Goal: Transaction & Acquisition: Purchase product/service

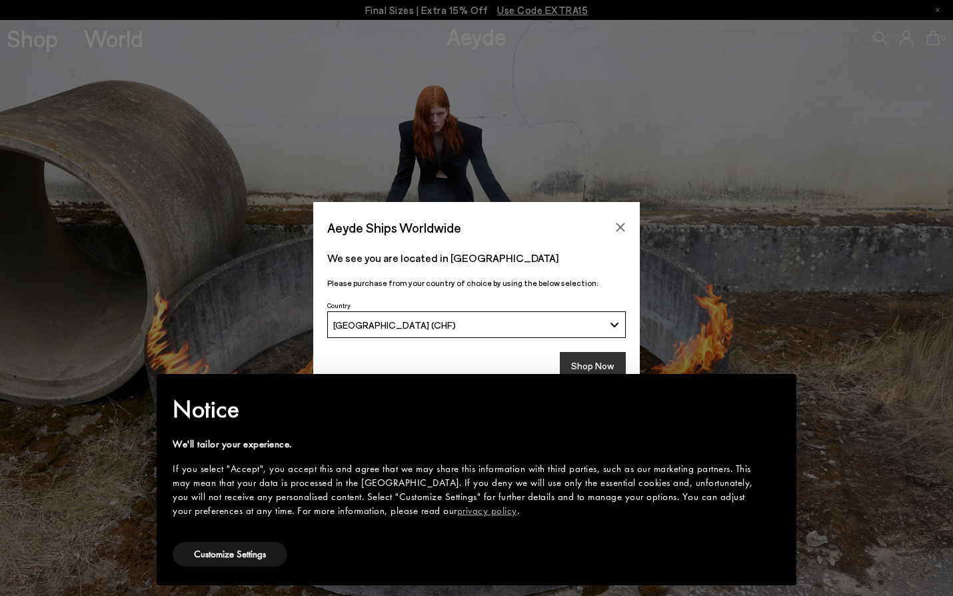
click at [589, 362] on button "Shop Now" at bounding box center [593, 366] width 66 height 28
click at [603, 369] on div "× Notice We'll tailor your experience. If you select "Accept", you accept this …" at bounding box center [476, 479] width 661 height 233
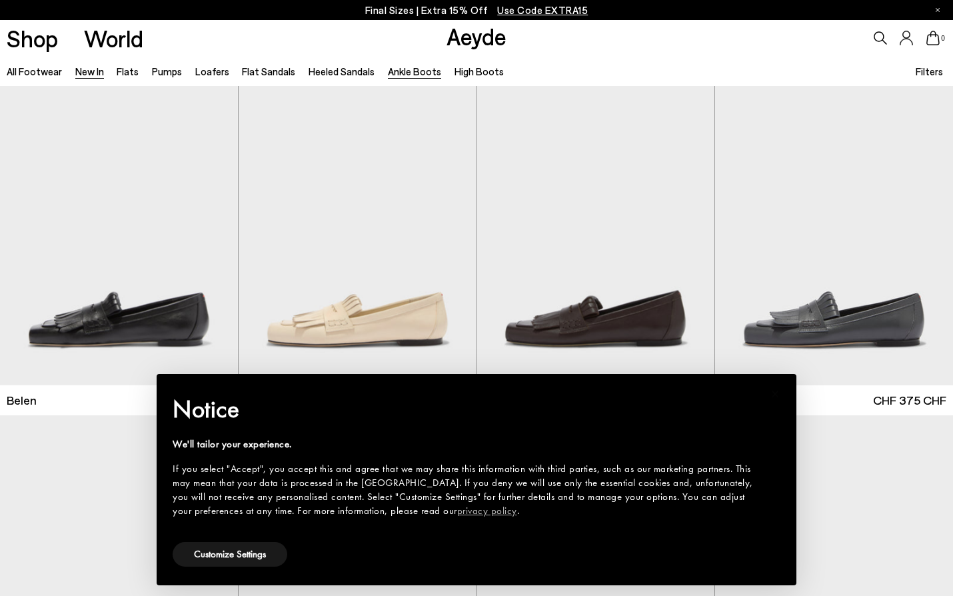
click at [410, 71] on link "Ankle Boots" at bounding box center [414, 71] width 53 height 12
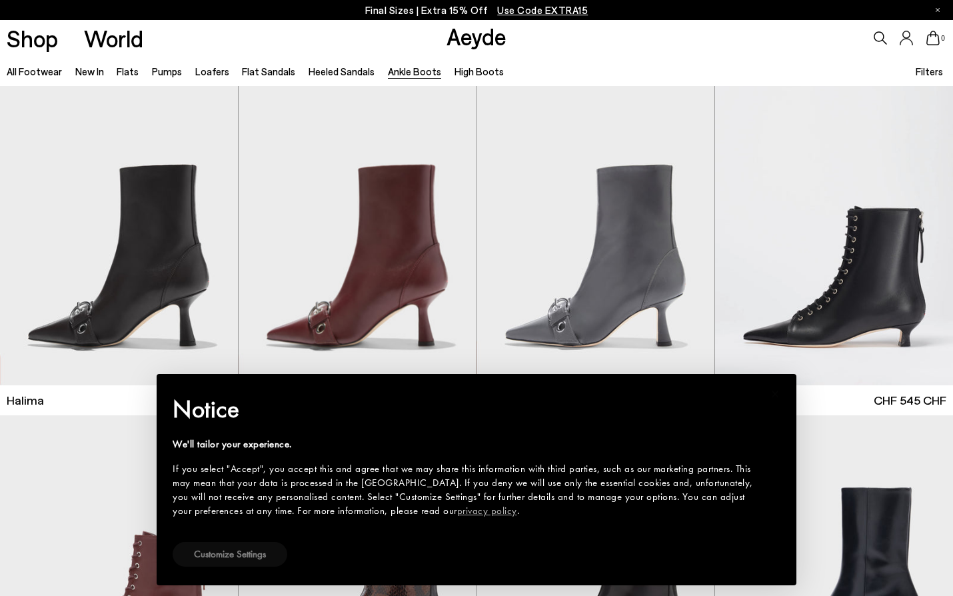
click at [262, 557] on button "Customize Settings" at bounding box center [230, 554] width 115 height 25
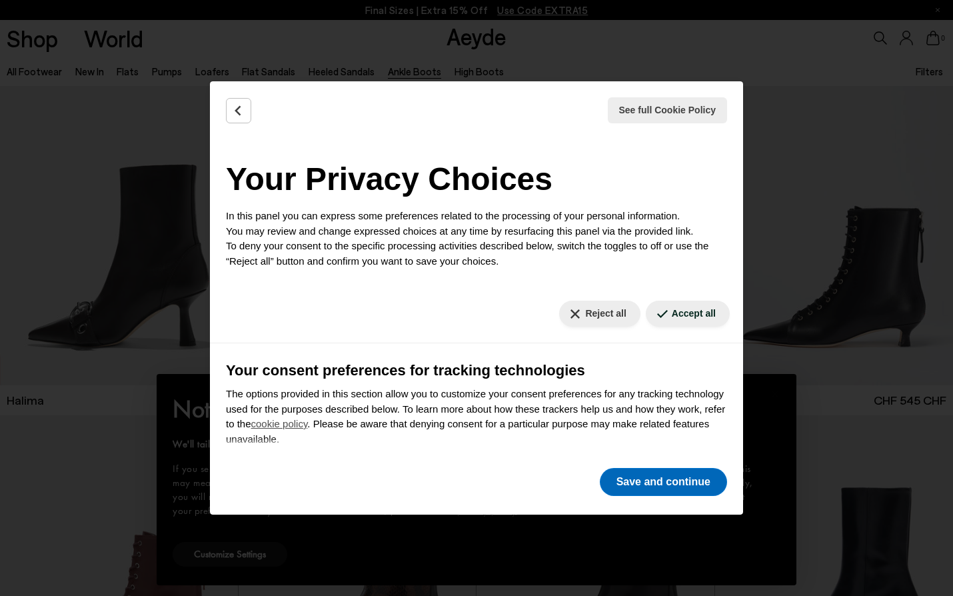
click at [621, 483] on button "Save and continue" at bounding box center [663, 482] width 127 height 28
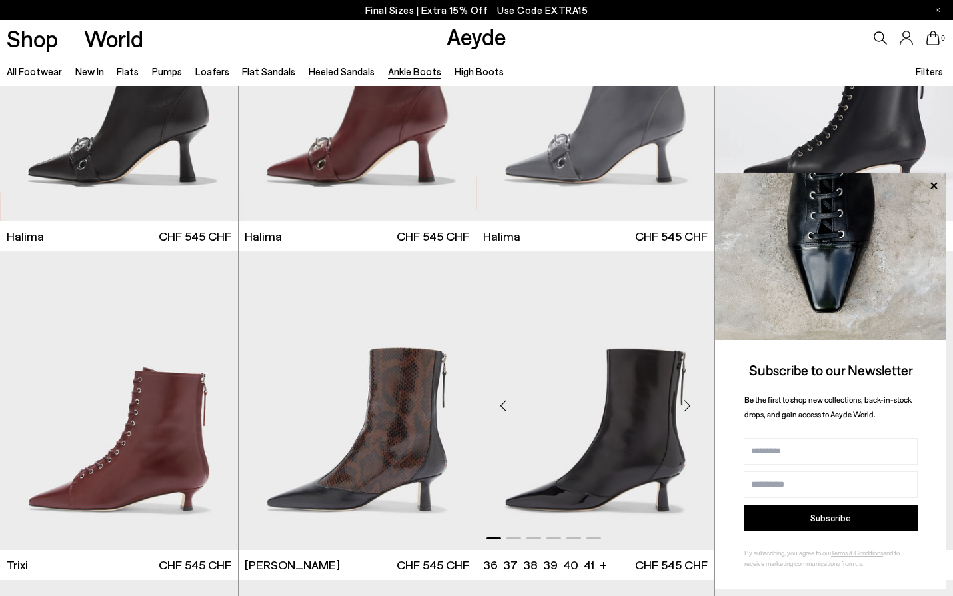
scroll to position [268, 0]
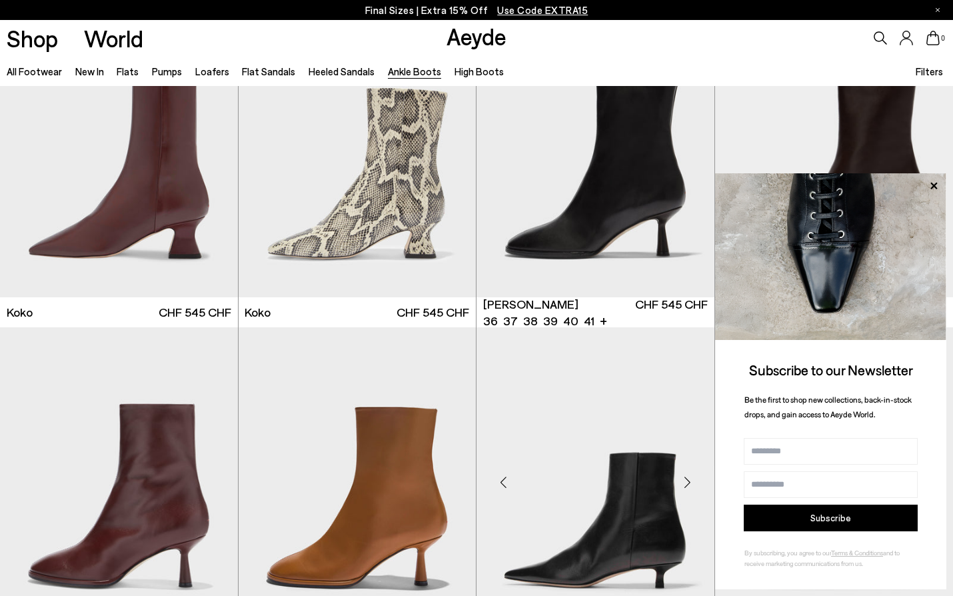
scroll to position [858, 0]
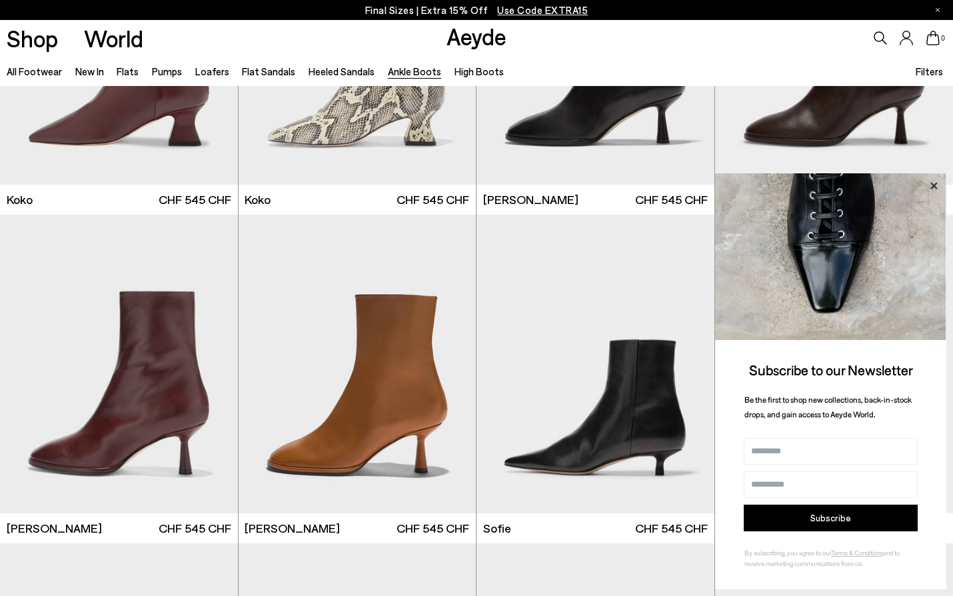
click at [936, 185] on icon at bounding box center [934, 185] width 7 height 7
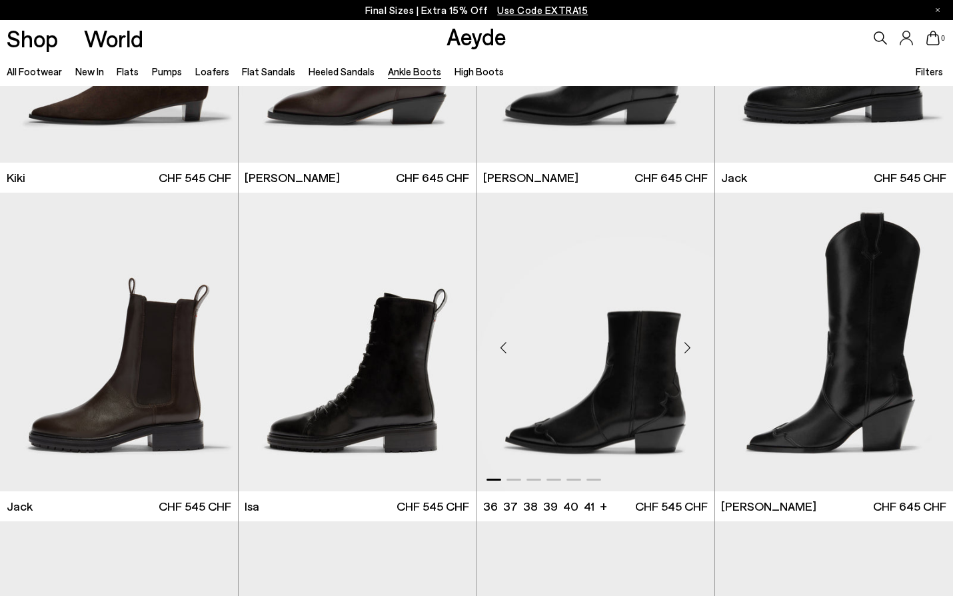
scroll to position [2177, 0]
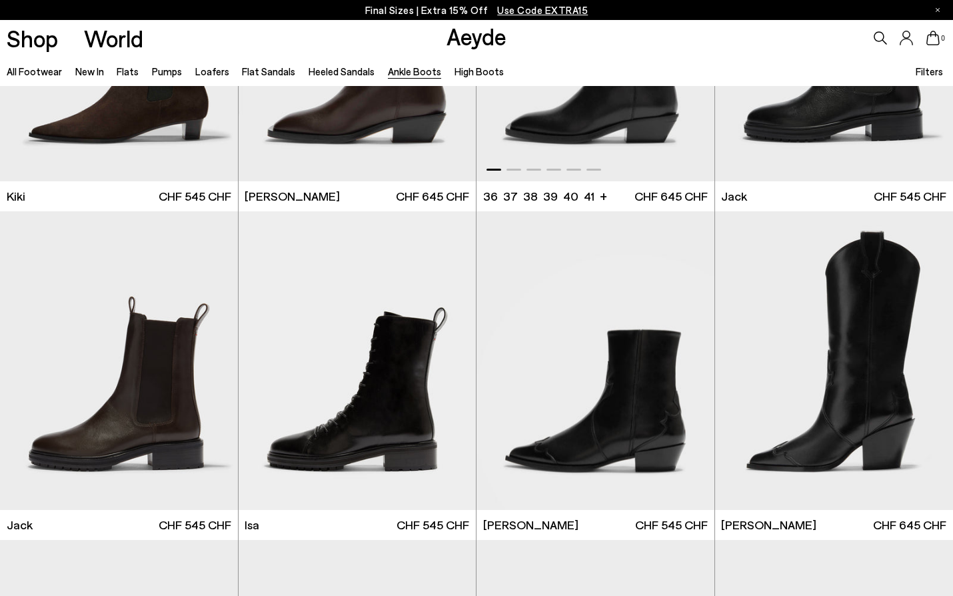
click at [574, 131] on img "1 / 6" at bounding box center [596, 32] width 238 height 299
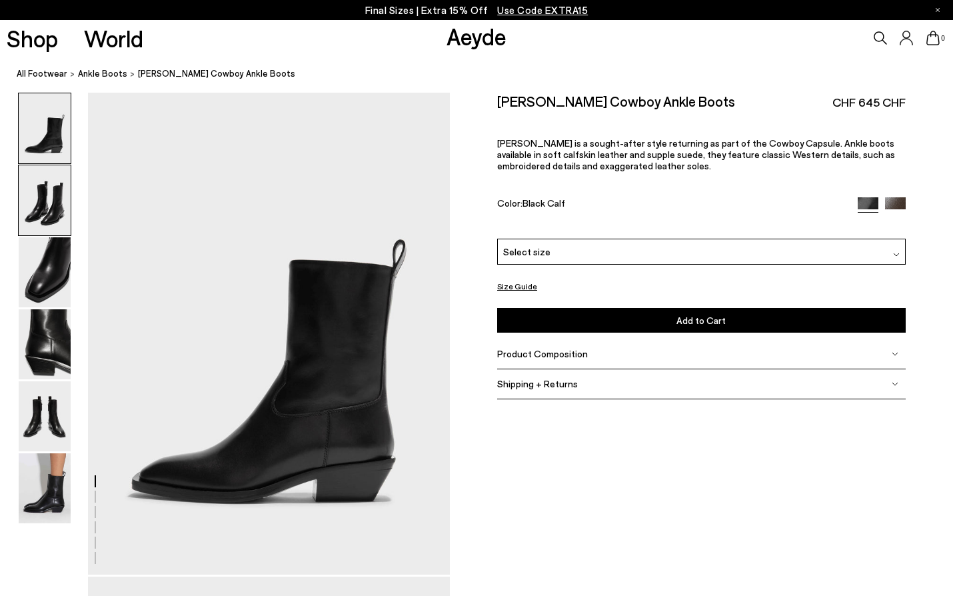
click at [58, 207] on img at bounding box center [45, 200] width 52 height 70
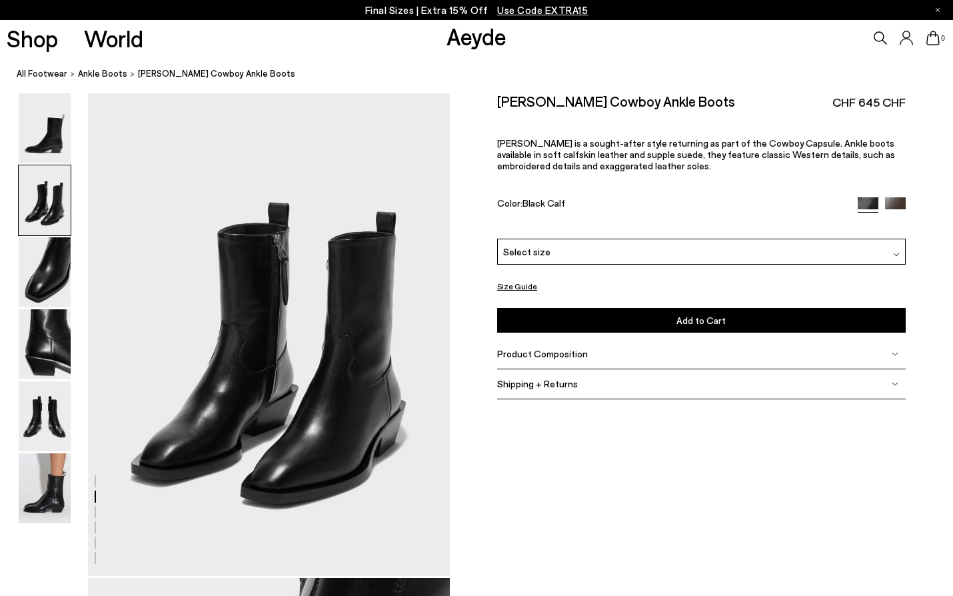
scroll to position [485, 0]
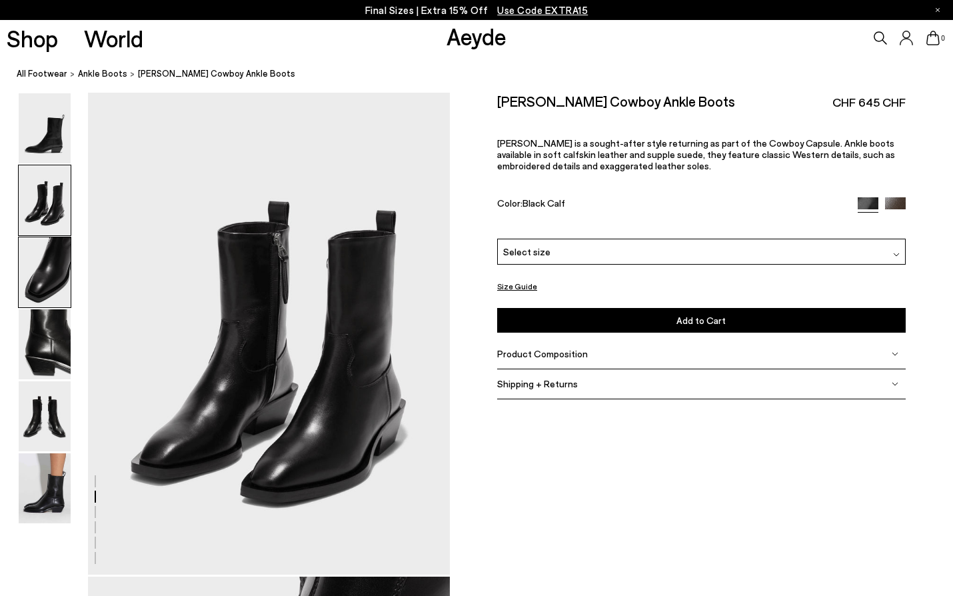
click at [50, 271] on img at bounding box center [45, 272] width 52 height 70
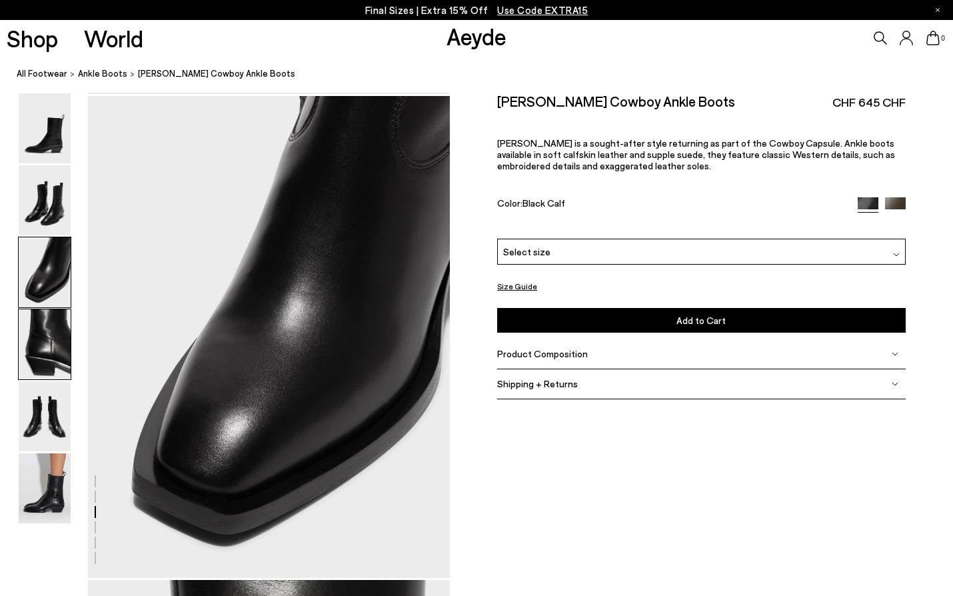
scroll to position [969, 0]
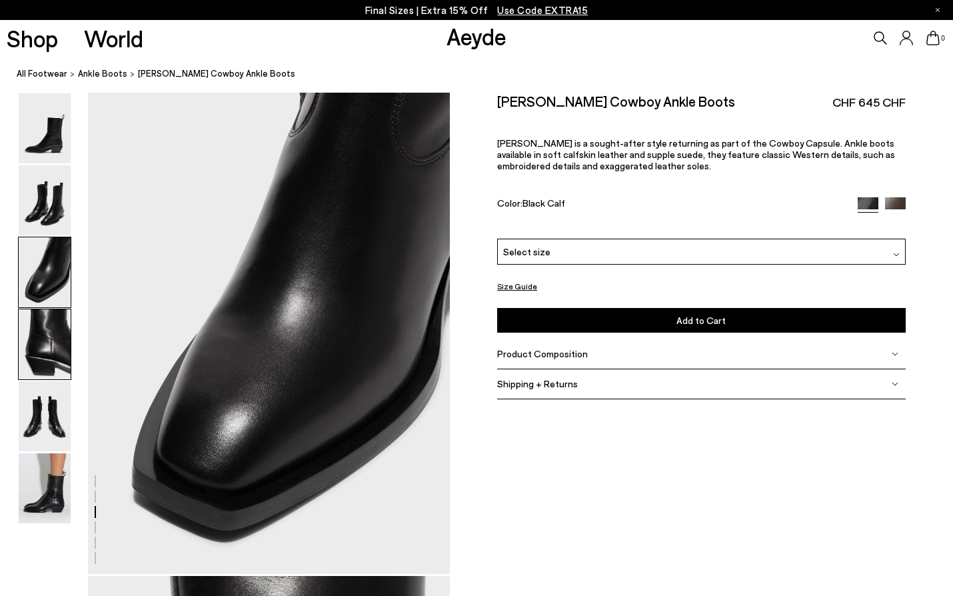
click at [39, 343] on img at bounding box center [45, 344] width 52 height 70
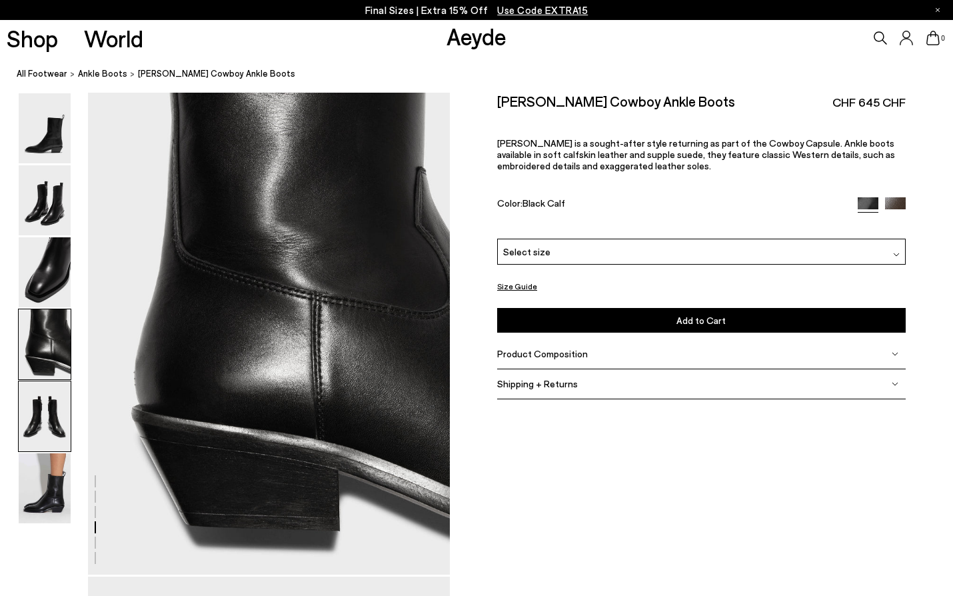
click at [43, 435] on img at bounding box center [45, 416] width 52 height 70
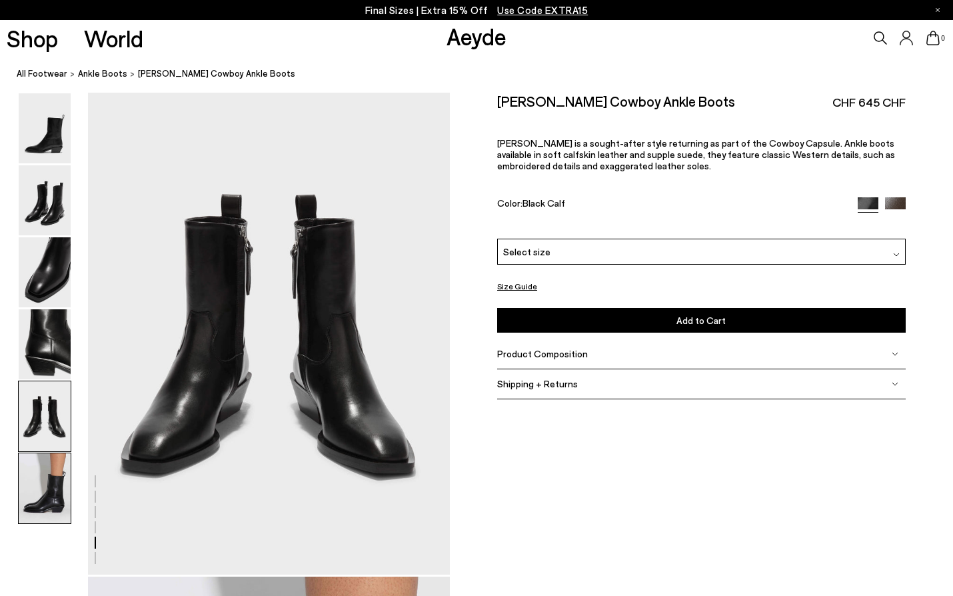
click at [41, 474] on img at bounding box center [45, 488] width 52 height 70
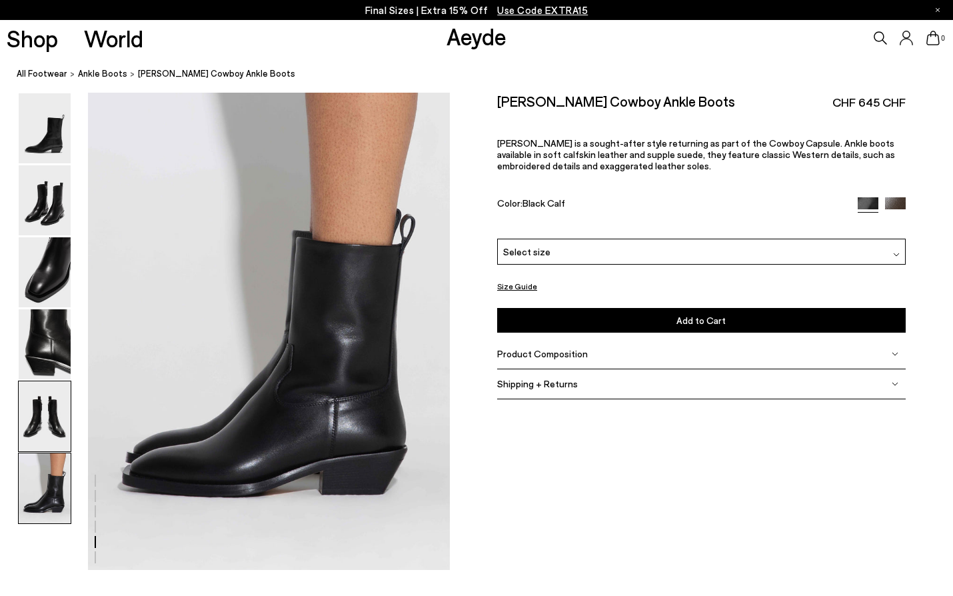
scroll to position [2513, 0]
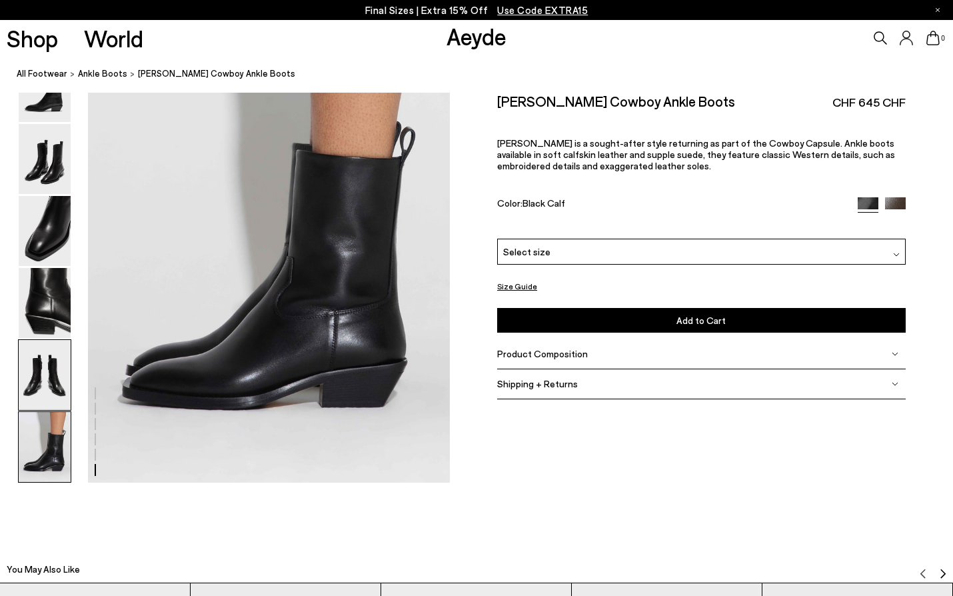
click at [33, 359] on img at bounding box center [45, 375] width 52 height 70
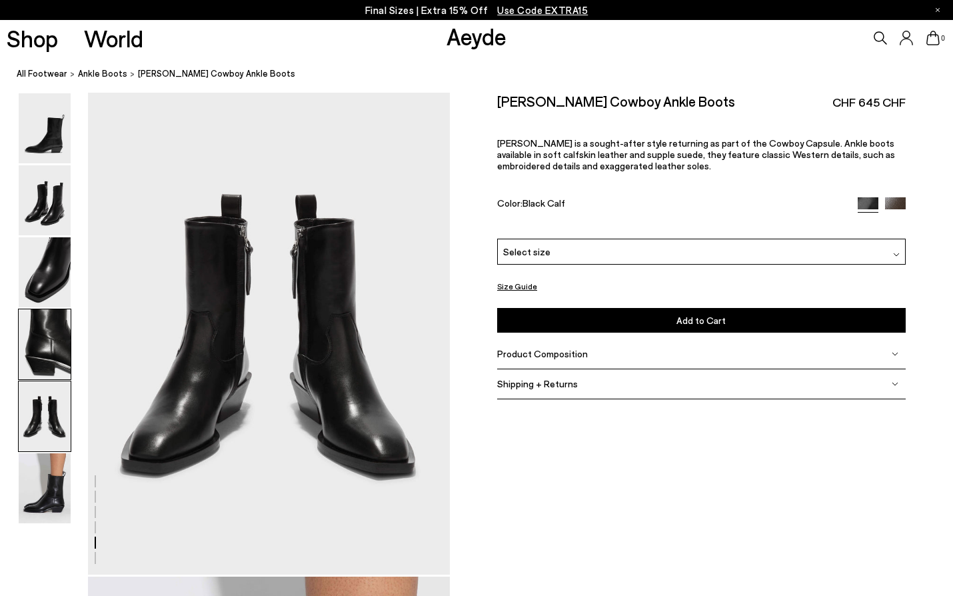
click at [41, 337] on img at bounding box center [45, 344] width 52 height 70
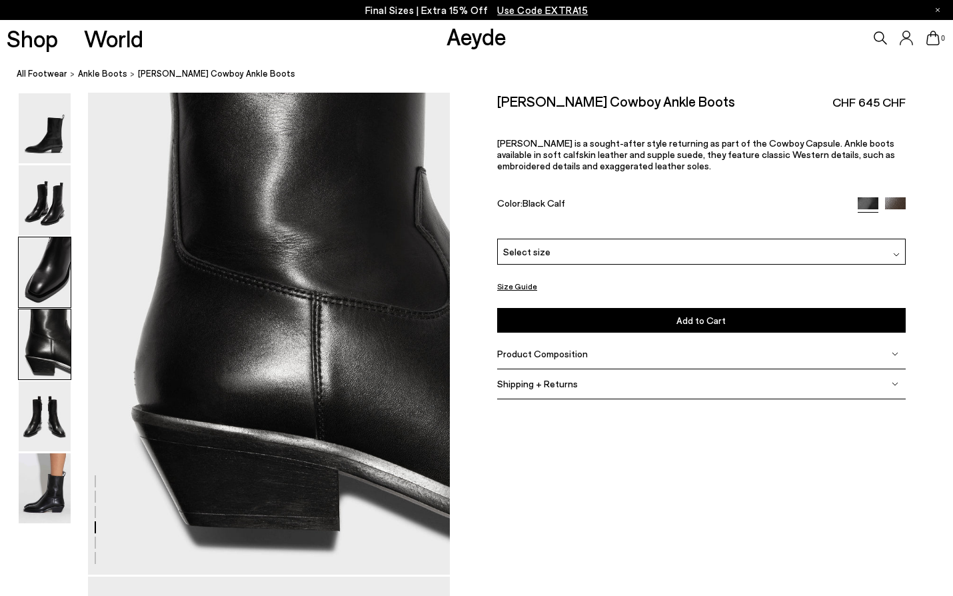
click at [53, 282] on img at bounding box center [45, 272] width 52 height 70
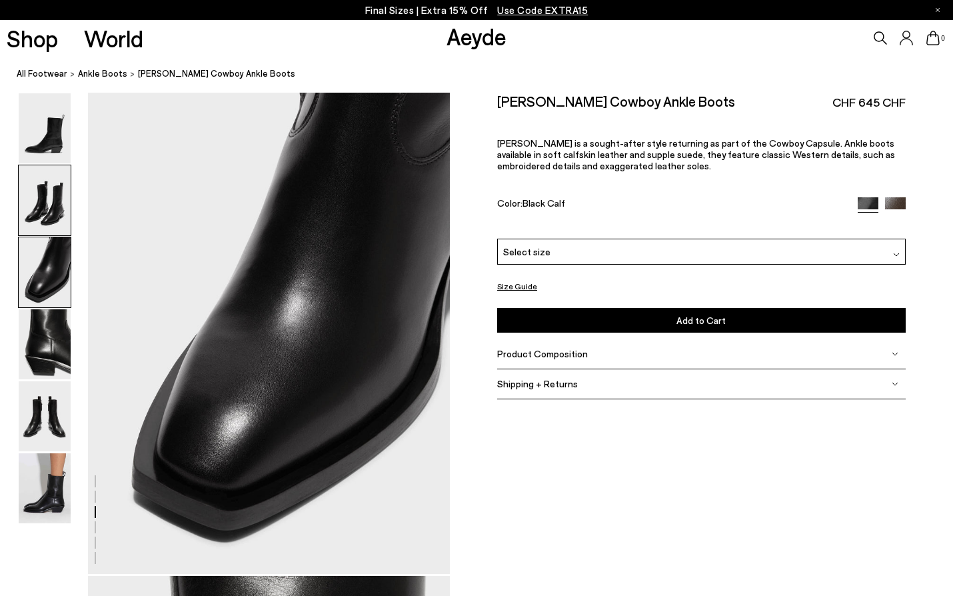
click at [53, 215] on img at bounding box center [45, 200] width 52 height 70
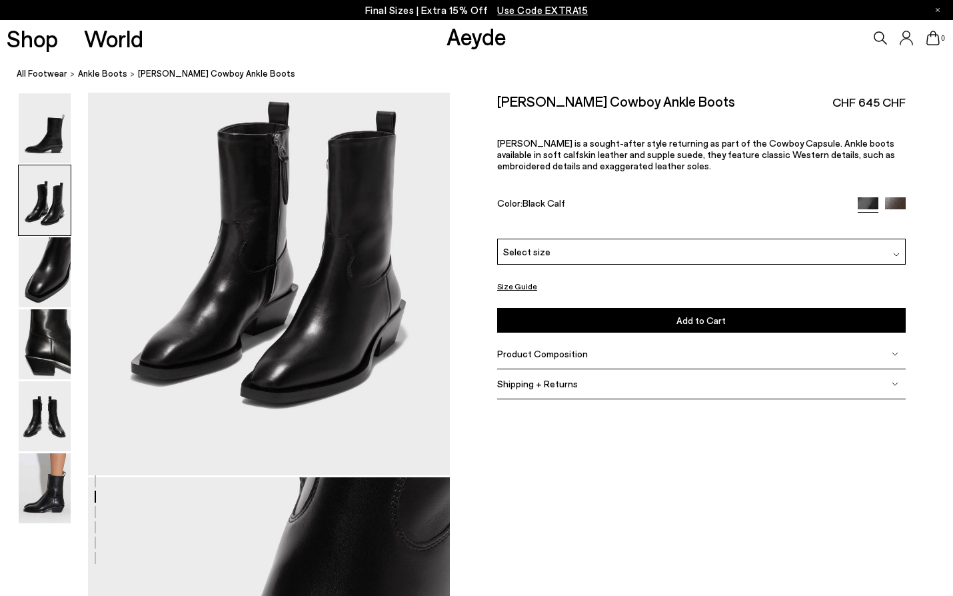
scroll to position [485, 0]
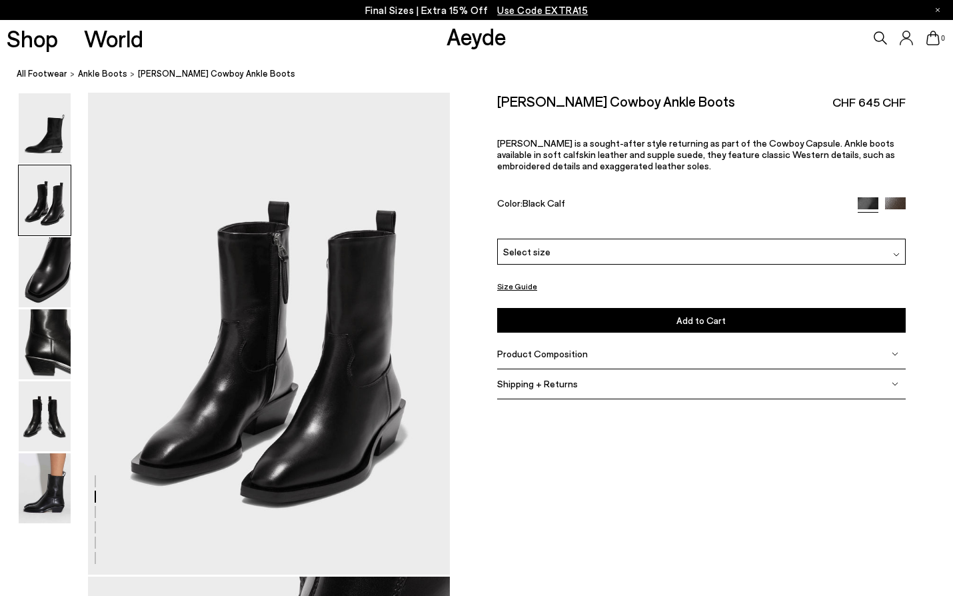
click at [55, 185] on img at bounding box center [45, 200] width 52 height 70
click at [33, 158] on img at bounding box center [45, 128] width 52 height 70
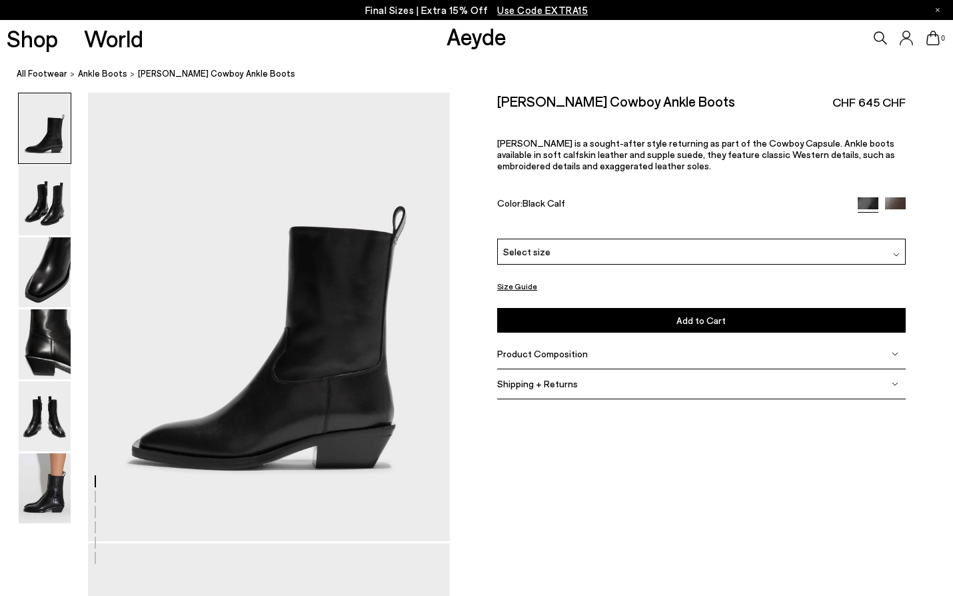
scroll to position [0, 0]
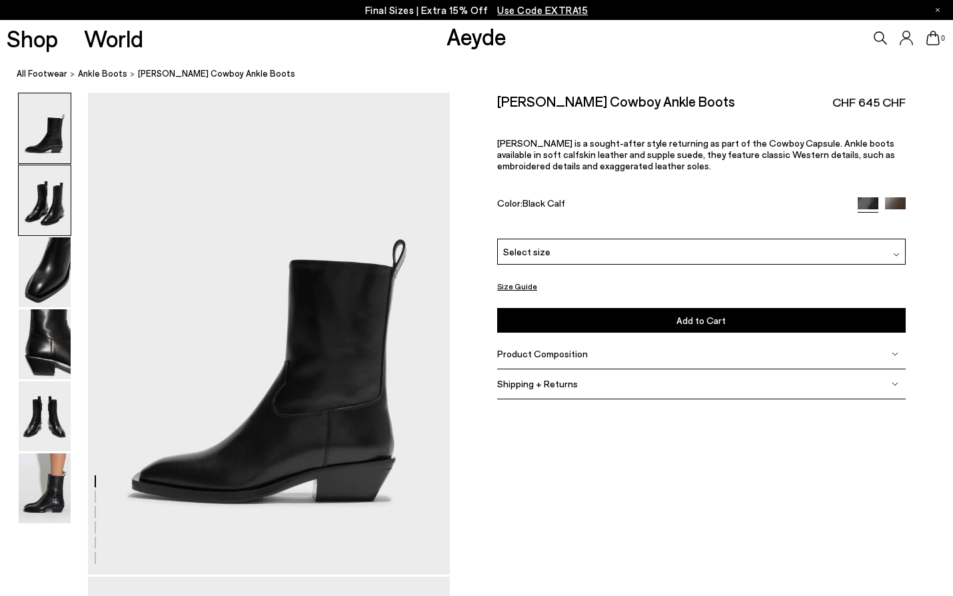
click at [43, 221] on img at bounding box center [45, 200] width 52 height 70
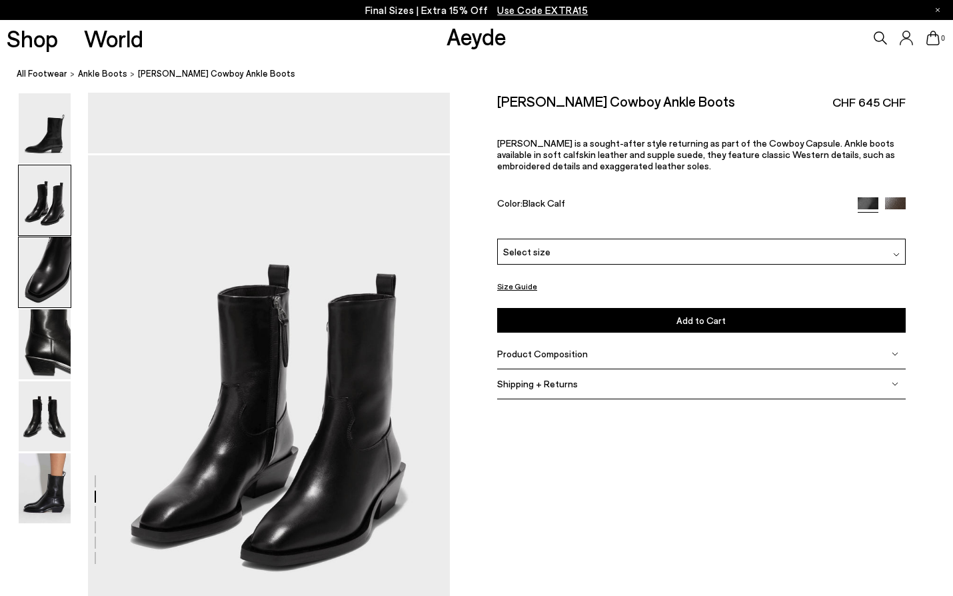
scroll to position [485, 0]
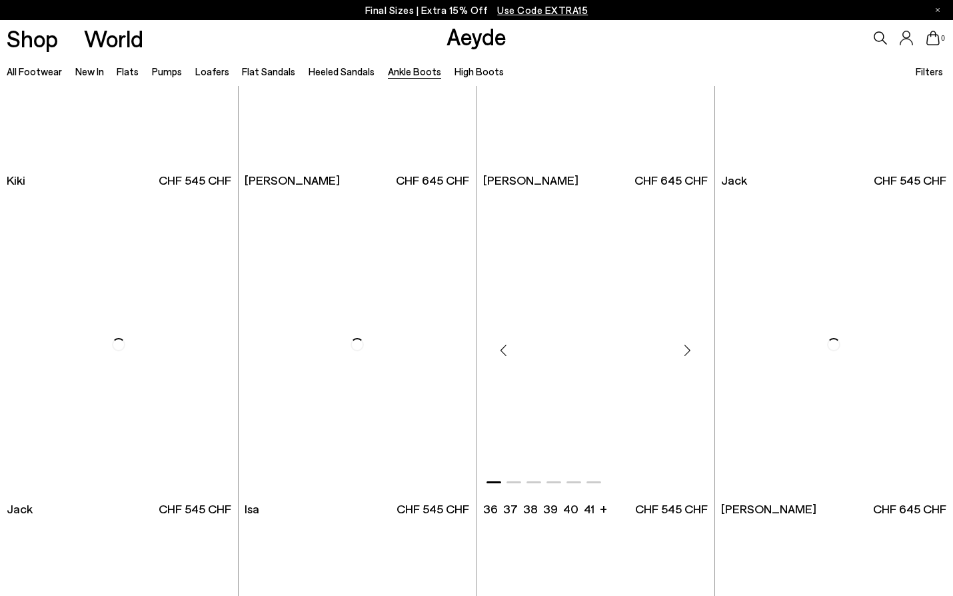
scroll to position [2167, 0]
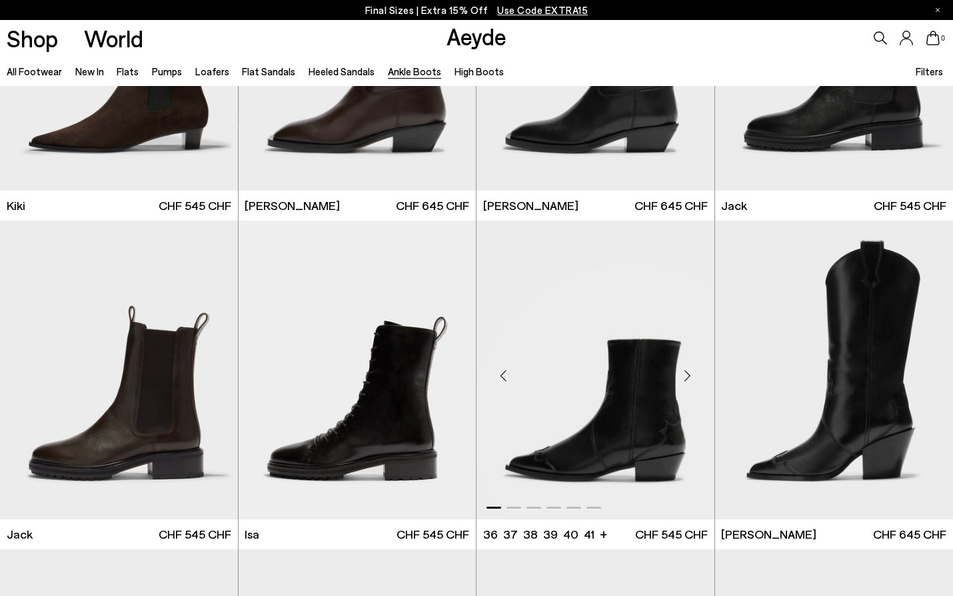
click at [593, 312] on img "1 / 6" at bounding box center [596, 370] width 238 height 299
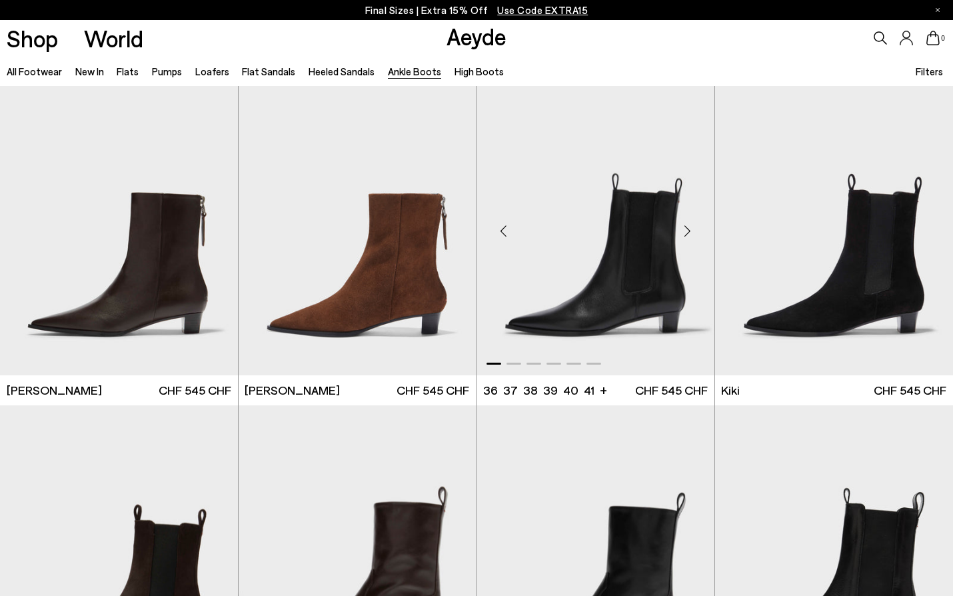
scroll to position [1678, 0]
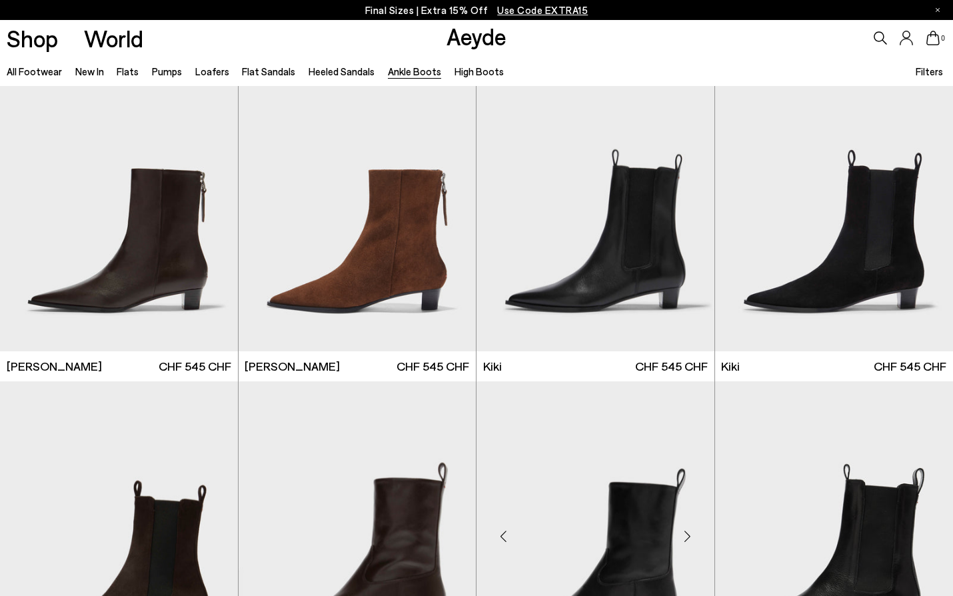
click at [650, 405] on img "1 / 6" at bounding box center [596, 530] width 238 height 299
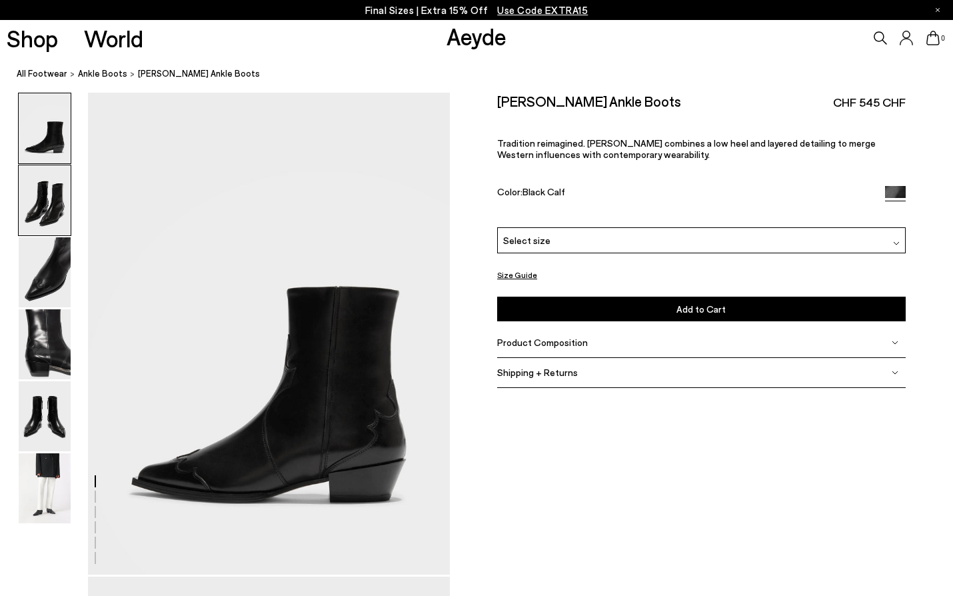
click at [47, 216] on img at bounding box center [45, 200] width 52 height 70
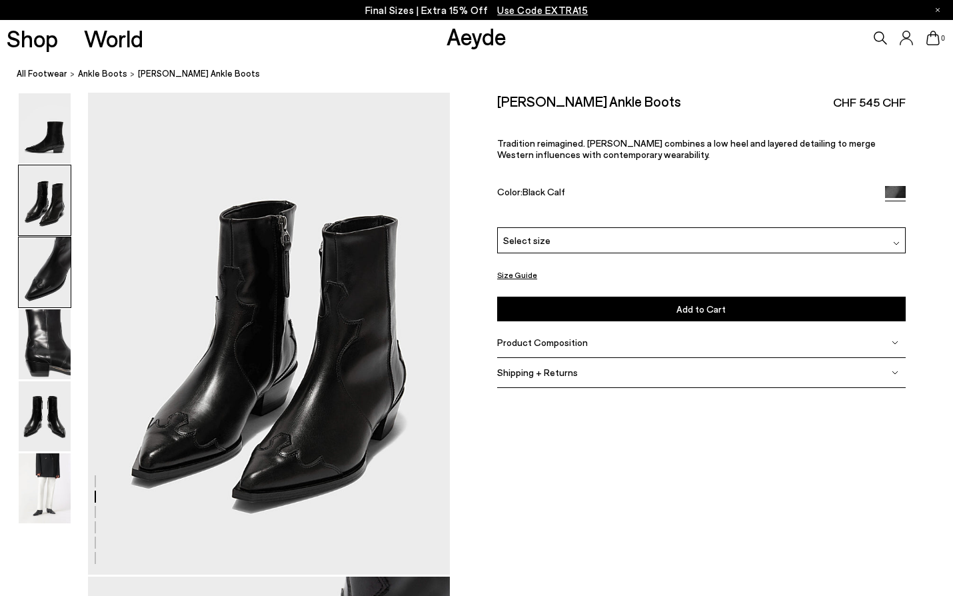
click at [51, 290] on img at bounding box center [45, 272] width 52 height 70
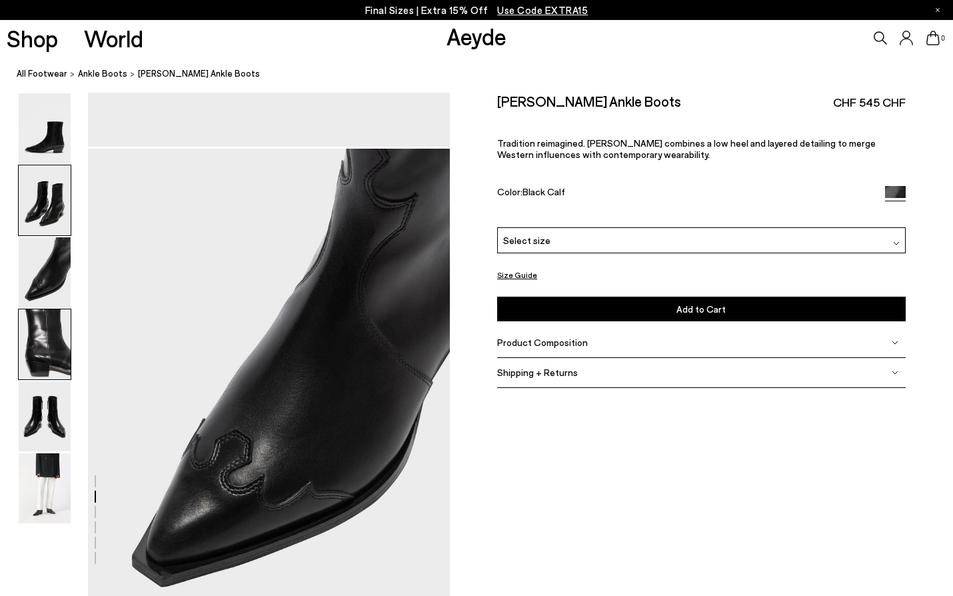
scroll to position [969, 0]
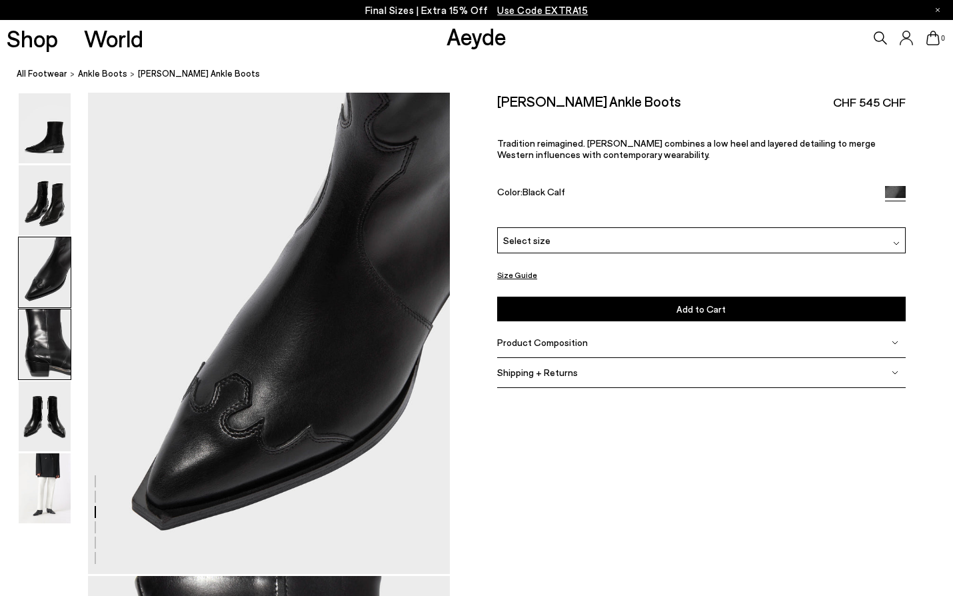
click at [42, 367] on img at bounding box center [45, 344] width 52 height 70
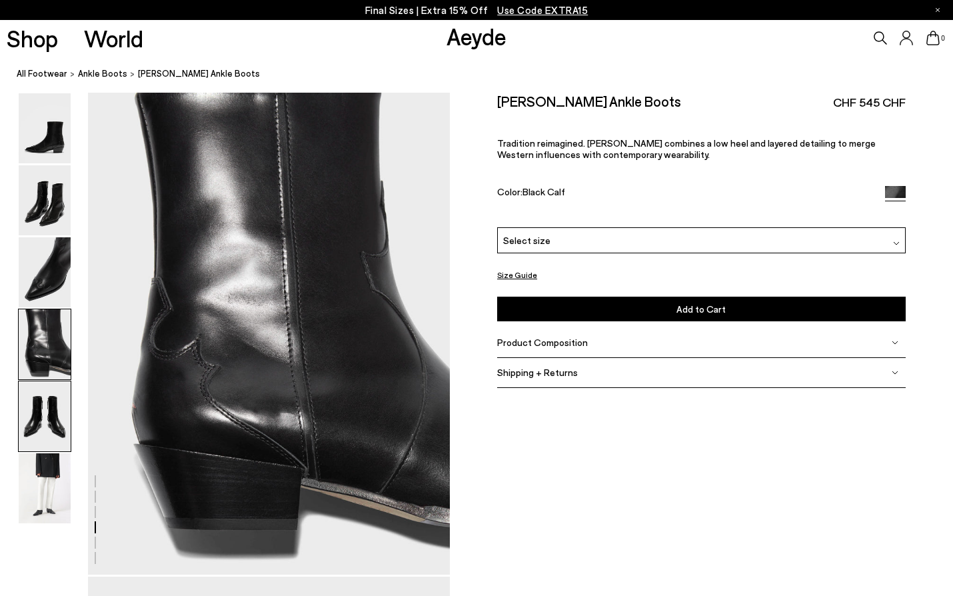
click at [51, 410] on img at bounding box center [45, 416] width 52 height 70
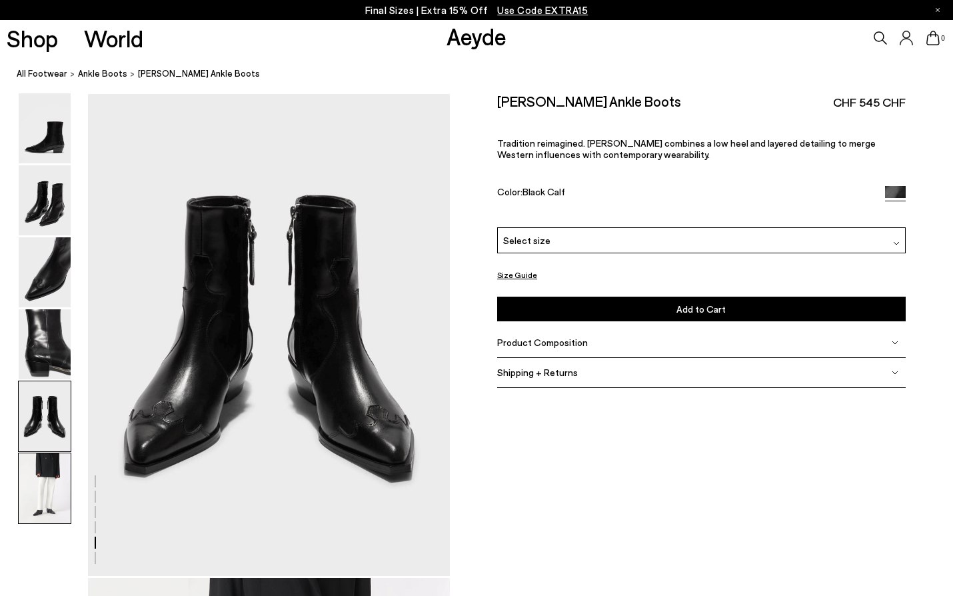
scroll to position [1937, 0]
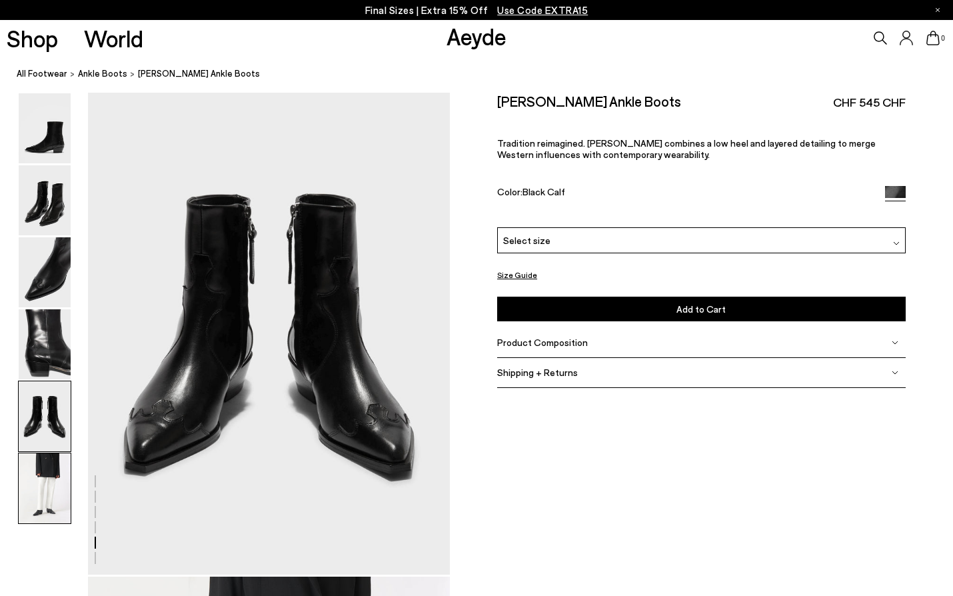
click at [53, 474] on img at bounding box center [45, 488] width 52 height 70
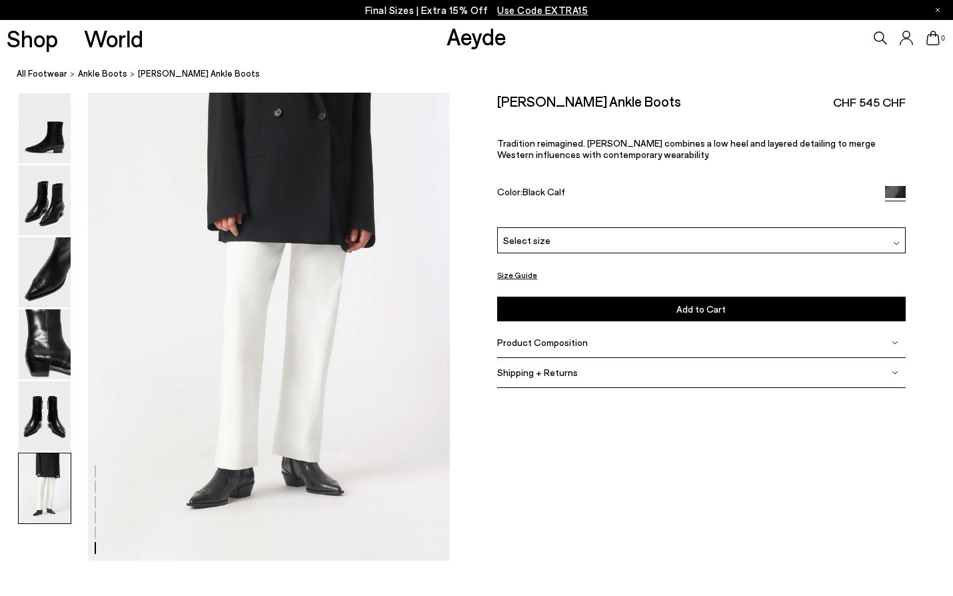
scroll to position [2513, 0]
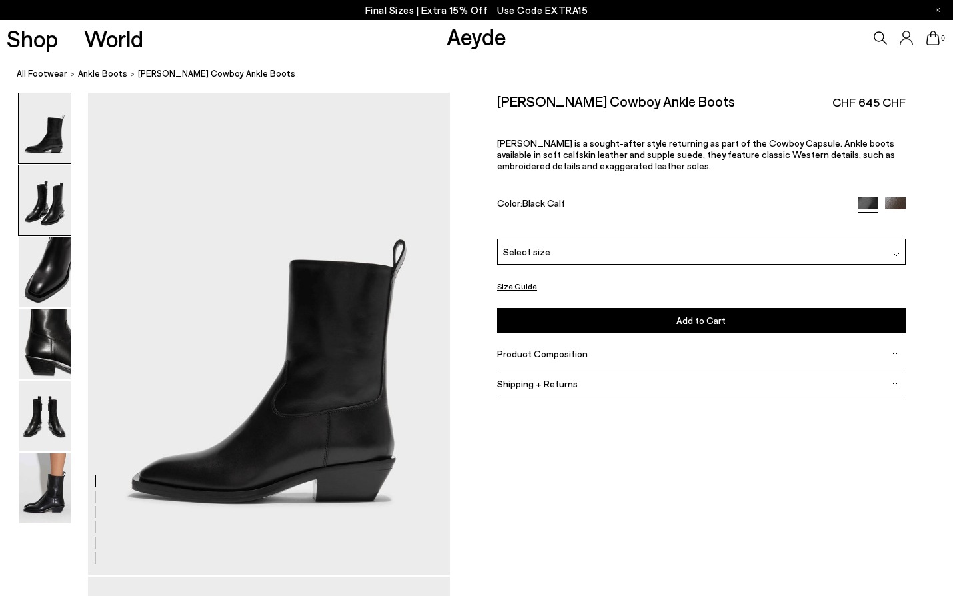
click at [67, 193] on img at bounding box center [45, 200] width 52 height 70
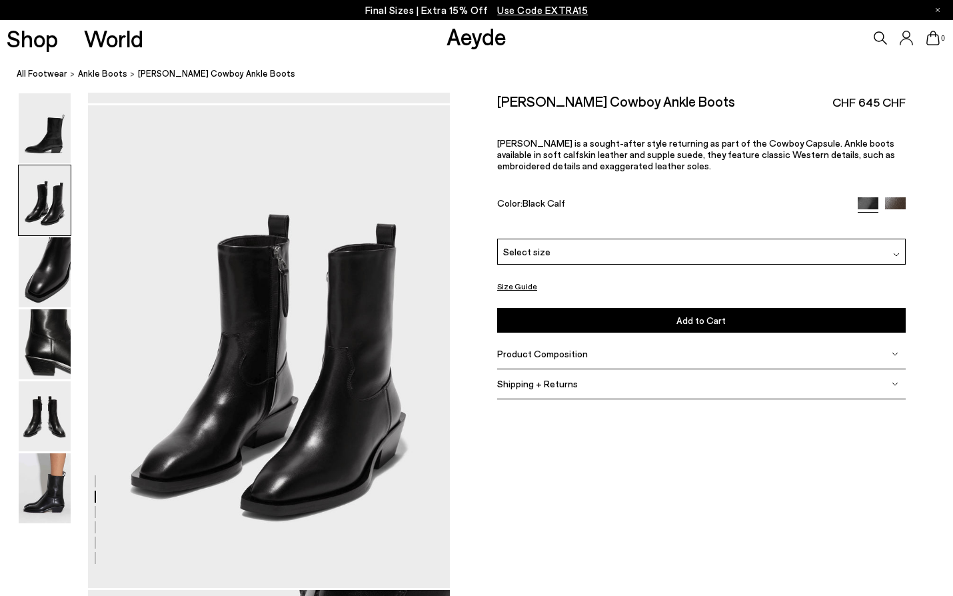
scroll to position [485, 0]
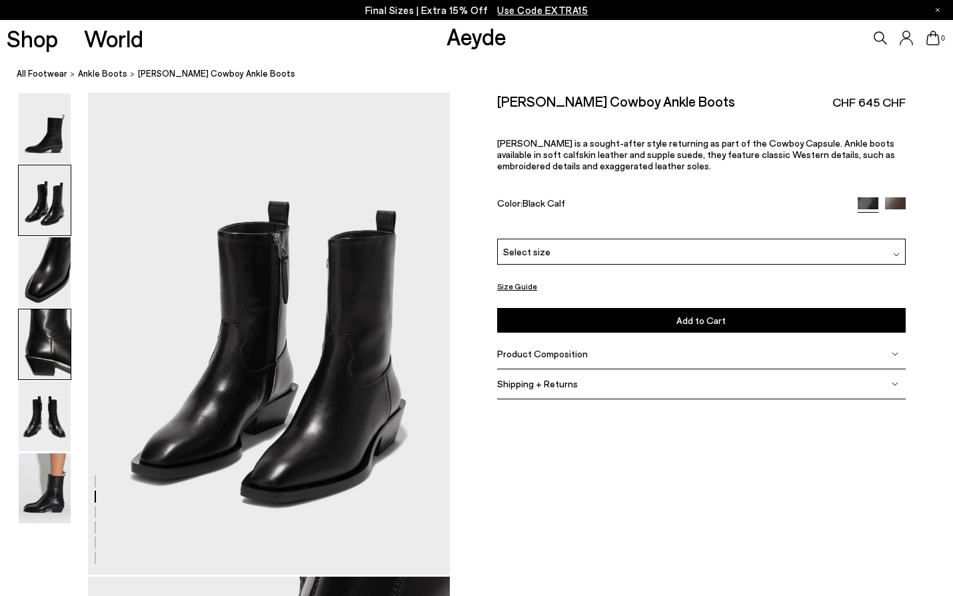
click at [56, 332] on img at bounding box center [45, 344] width 52 height 70
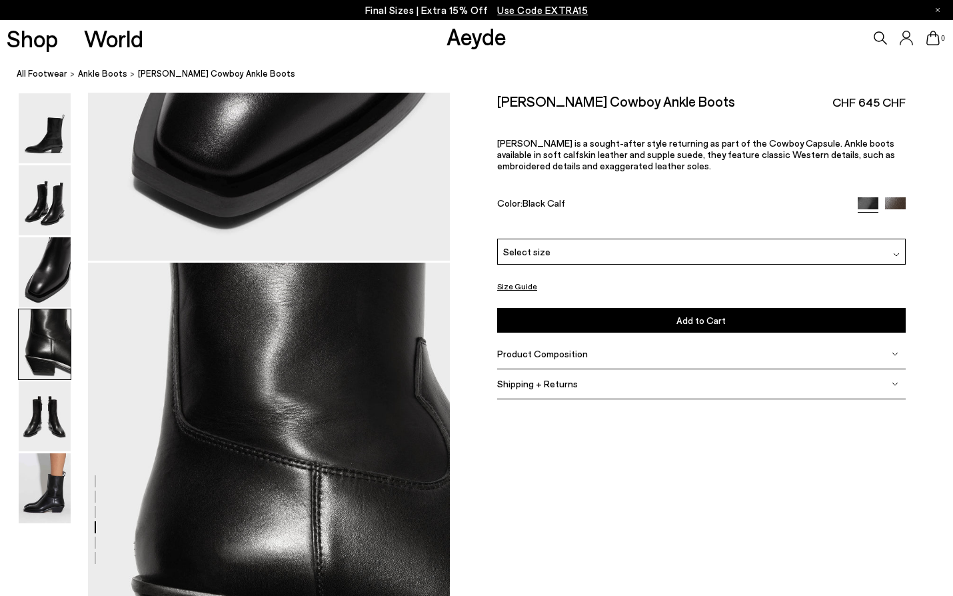
scroll to position [1453, 0]
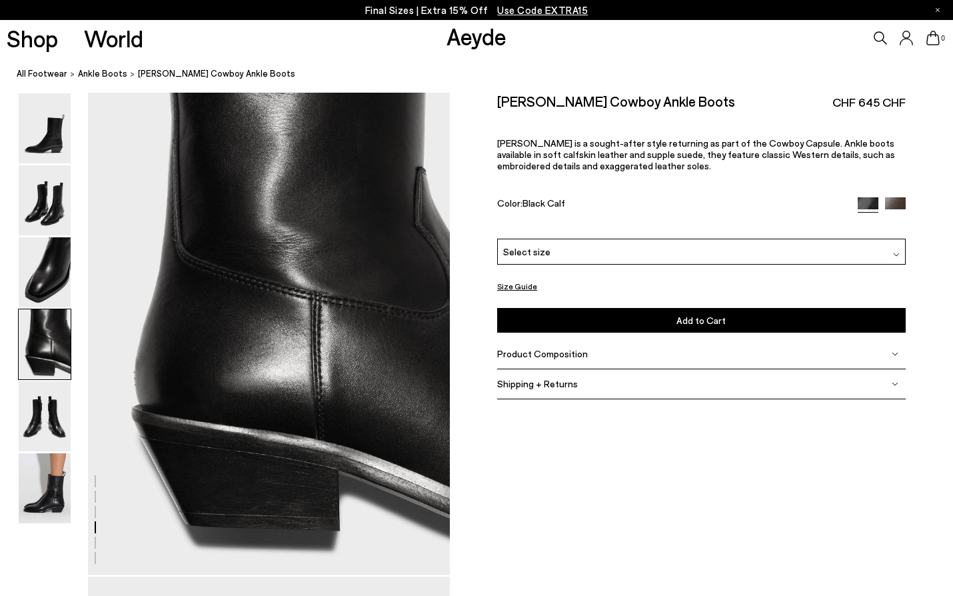
click at [609, 369] on div "Shipping + Returns" at bounding box center [701, 384] width 408 height 30
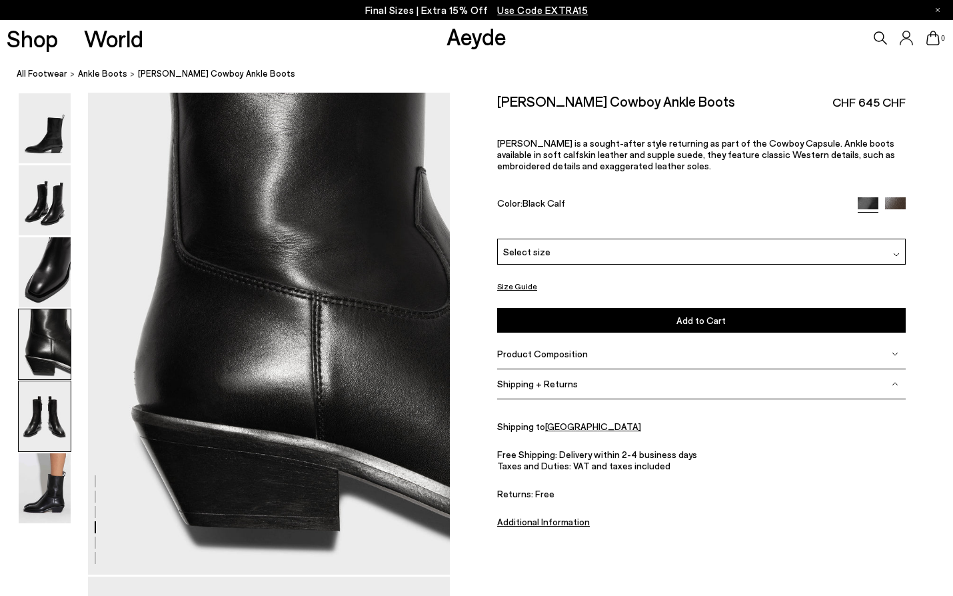
click at [44, 423] on img at bounding box center [45, 416] width 52 height 70
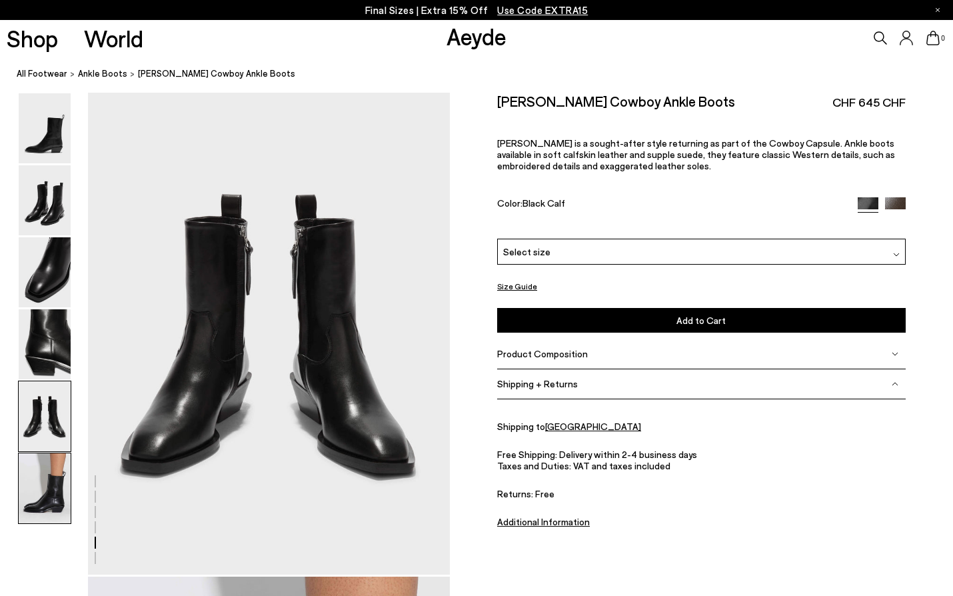
click at [60, 501] on img at bounding box center [45, 488] width 52 height 70
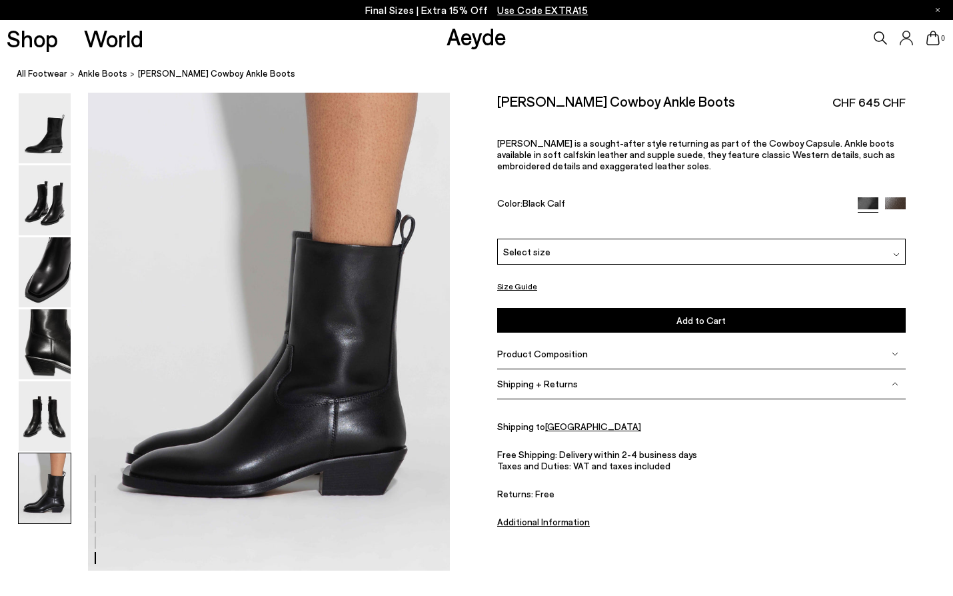
scroll to position [2513, 0]
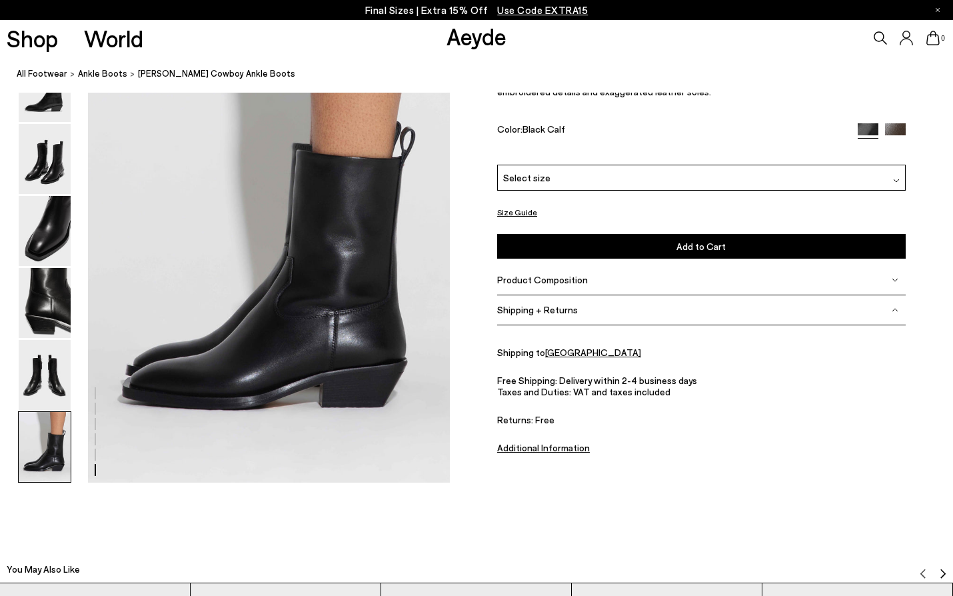
click at [64, 426] on img at bounding box center [45, 447] width 52 height 70
click at [58, 380] on img at bounding box center [45, 375] width 52 height 70
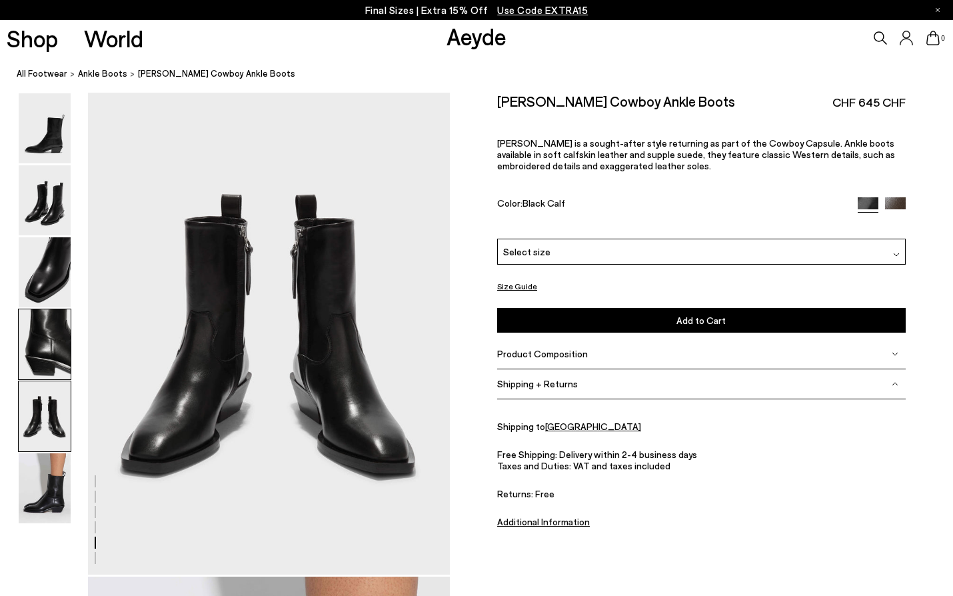
click at [53, 331] on img at bounding box center [45, 344] width 52 height 70
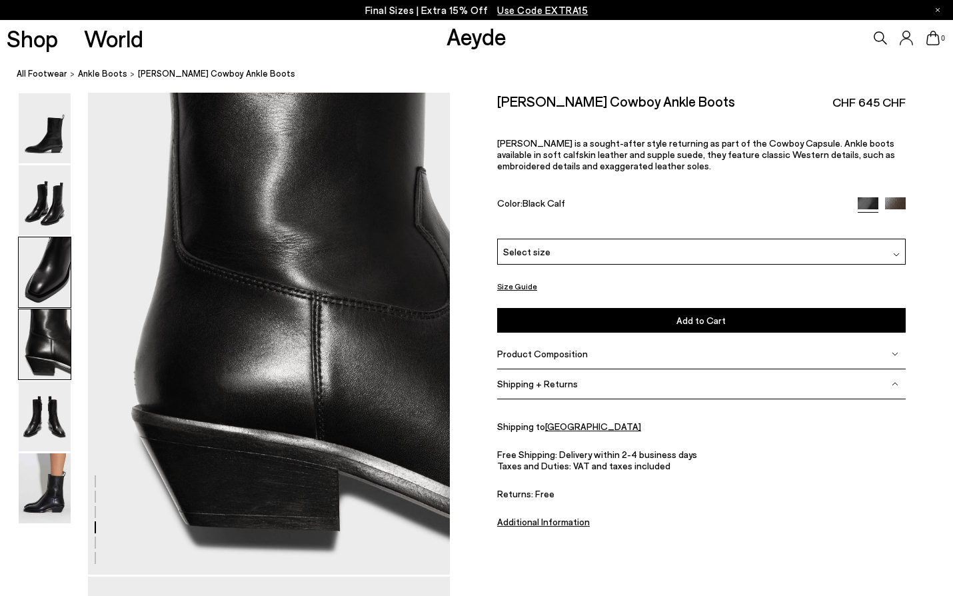
click at [57, 271] on img at bounding box center [45, 272] width 52 height 70
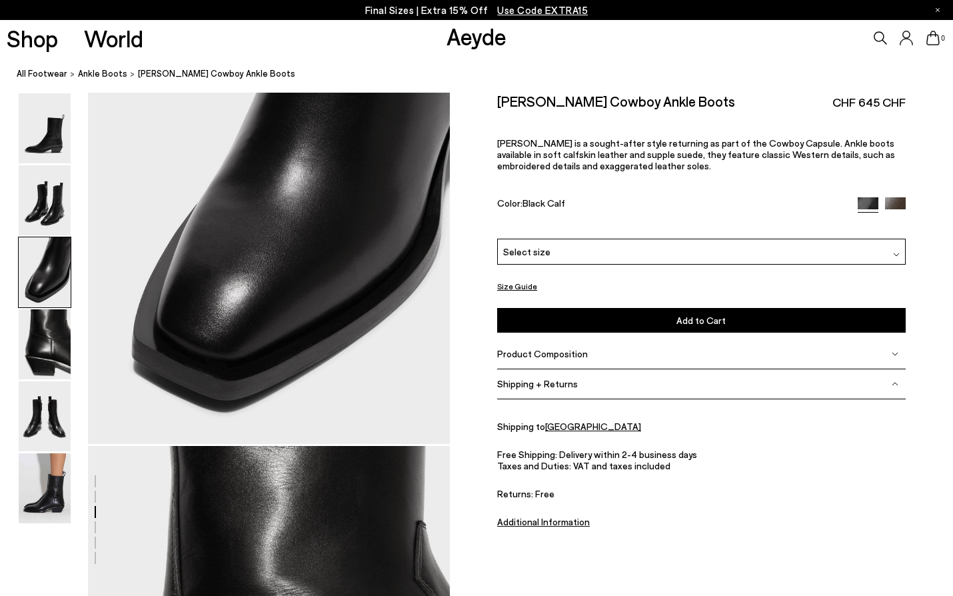
scroll to position [969, 0]
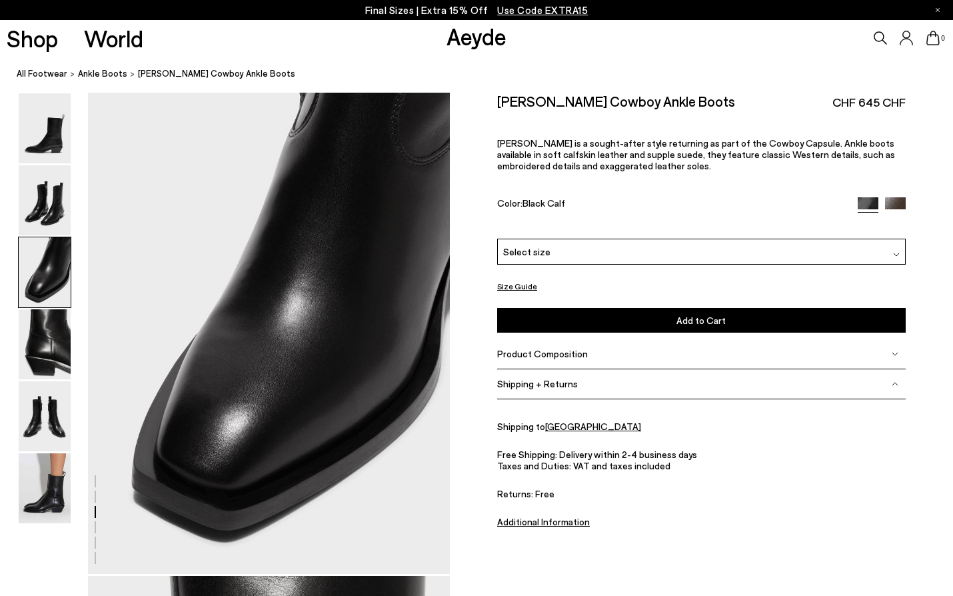
click at [46, 237] on div at bounding box center [44, 272] width 53 height 71
click at [39, 134] on img at bounding box center [45, 128] width 52 height 70
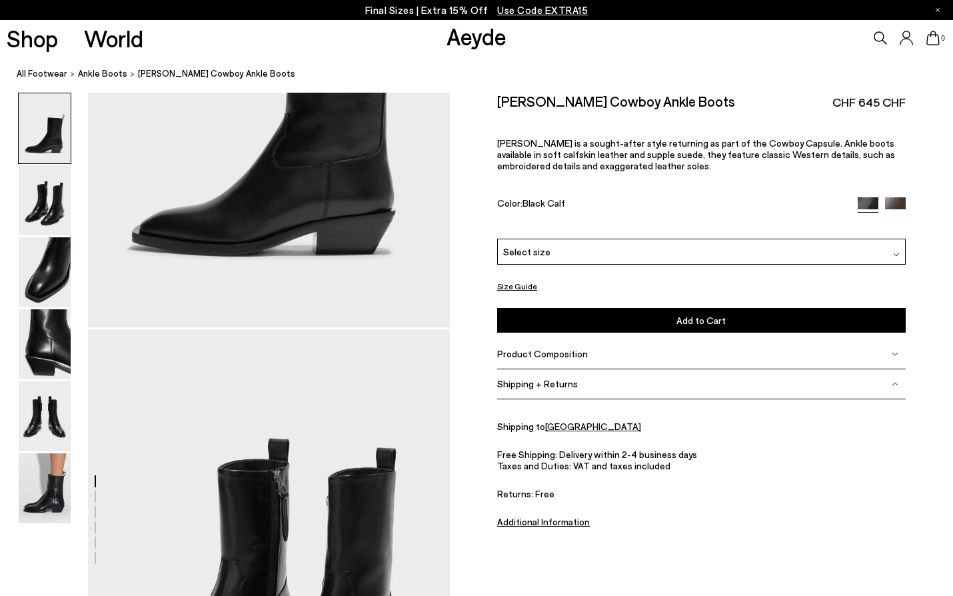
scroll to position [0, 0]
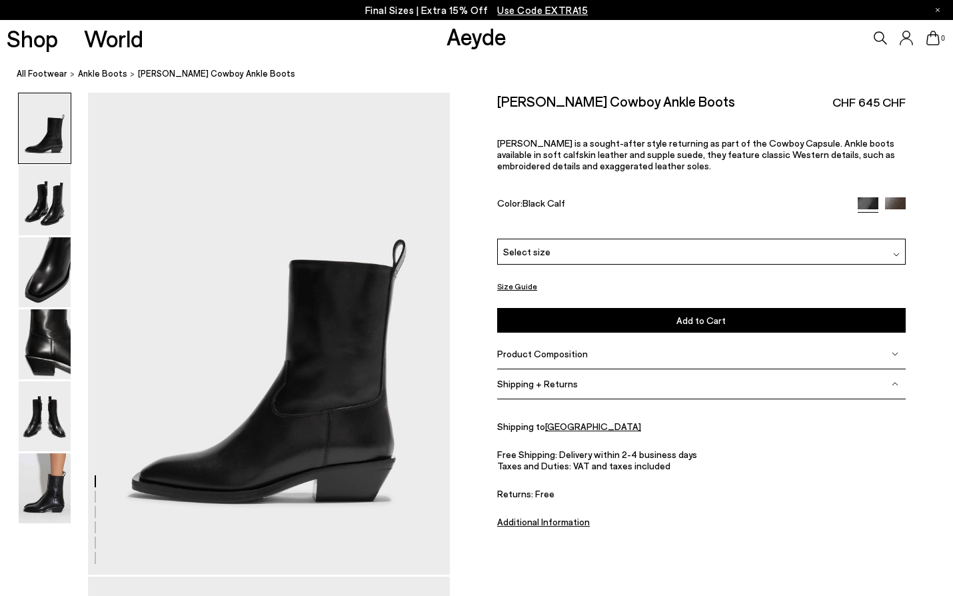
click at [614, 239] on div "Select size" at bounding box center [701, 252] width 408 height 26
click at [598, 239] on div "Select size" at bounding box center [701, 252] width 408 height 26
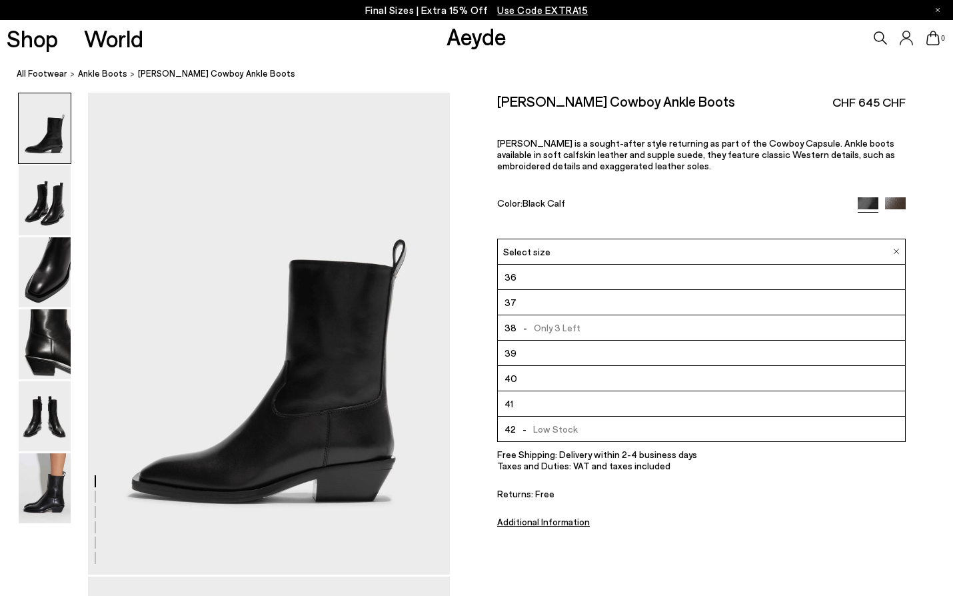
click at [577, 366] on li "40" at bounding box center [701, 378] width 407 height 25
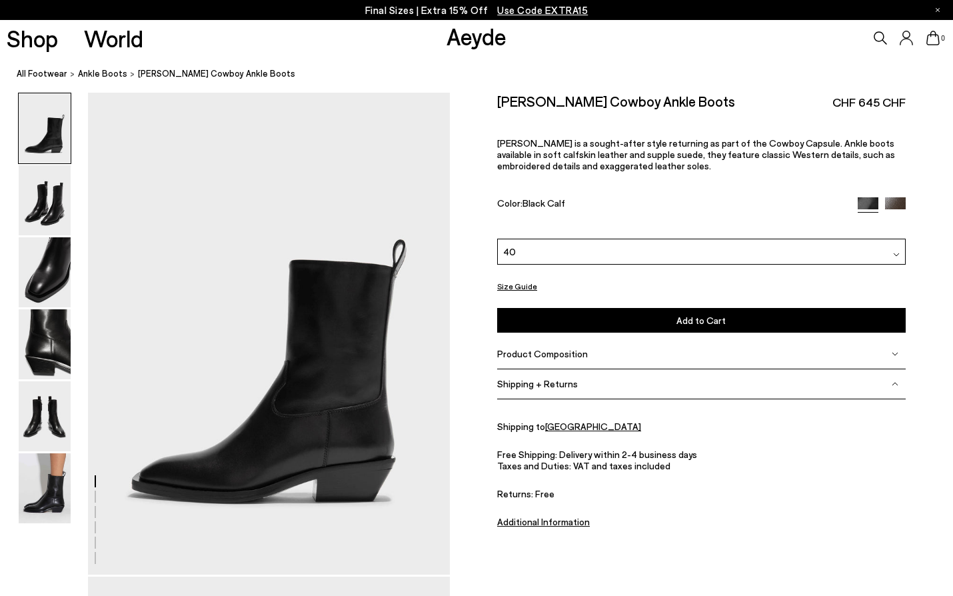
click at [50, 132] on img at bounding box center [45, 128] width 52 height 70
click at [62, 204] on img at bounding box center [45, 200] width 52 height 70
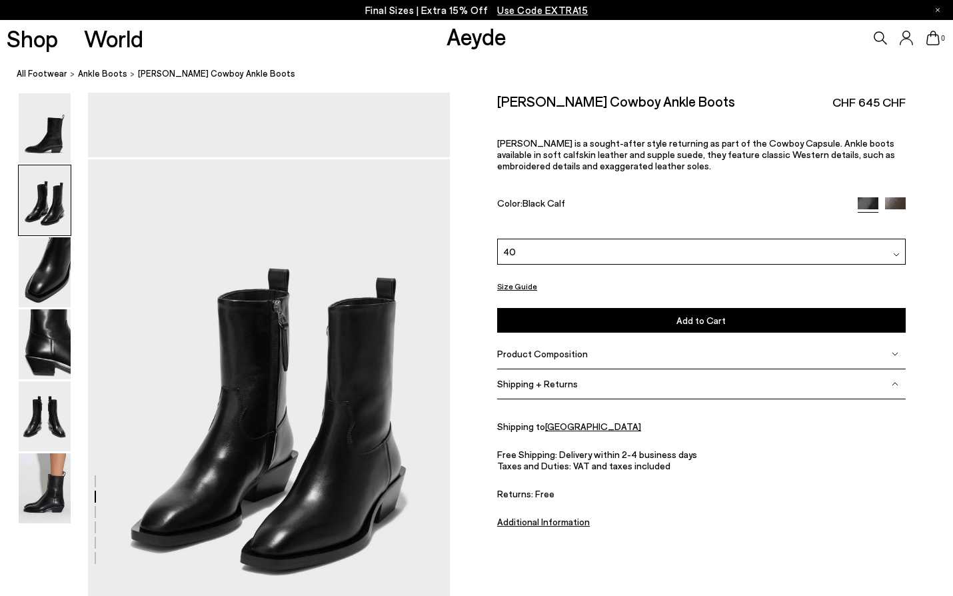
scroll to position [485, 0]
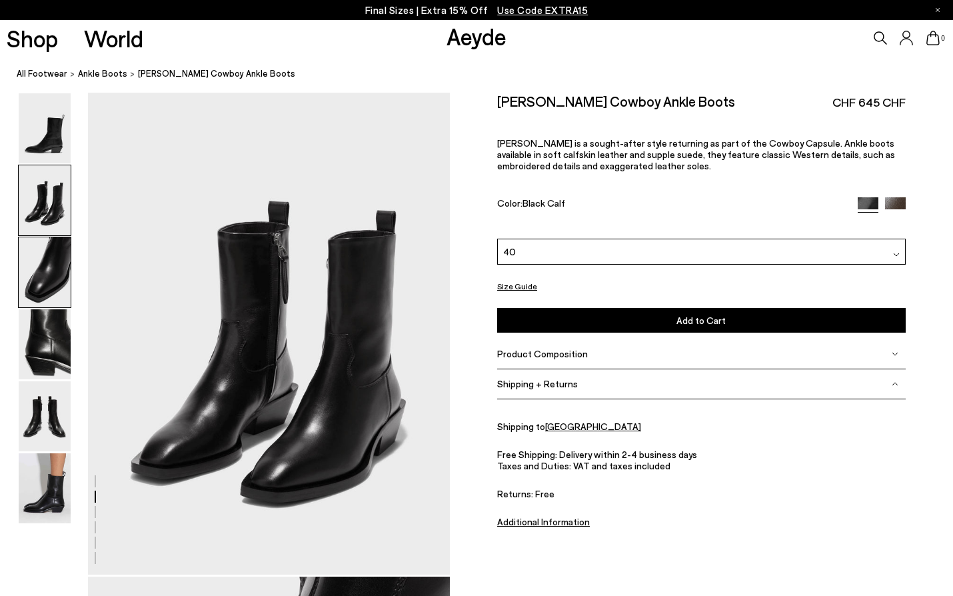
click at [41, 262] on img at bounding box center [45, 272] width 52 height 70
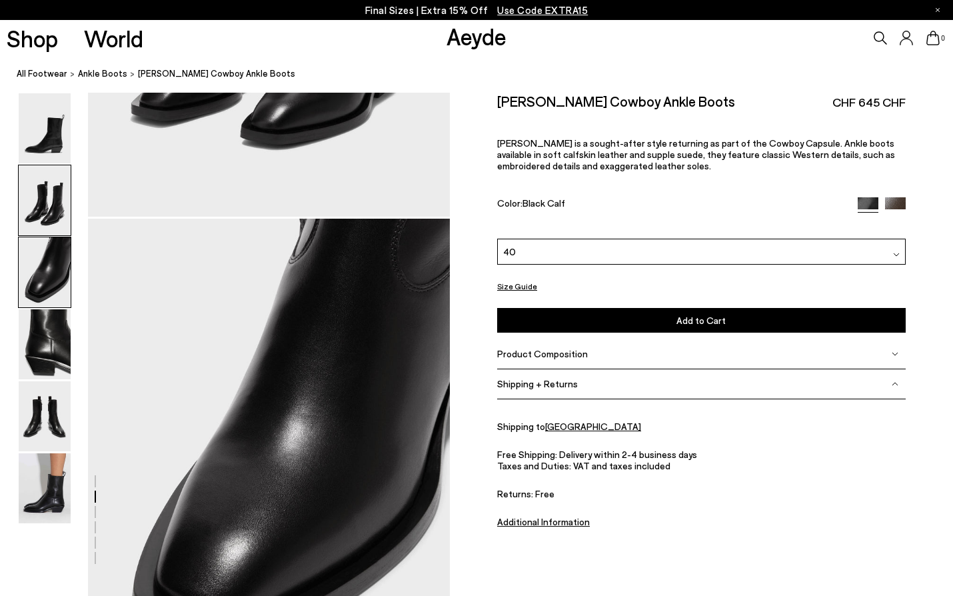
scroll to position [969, 0]
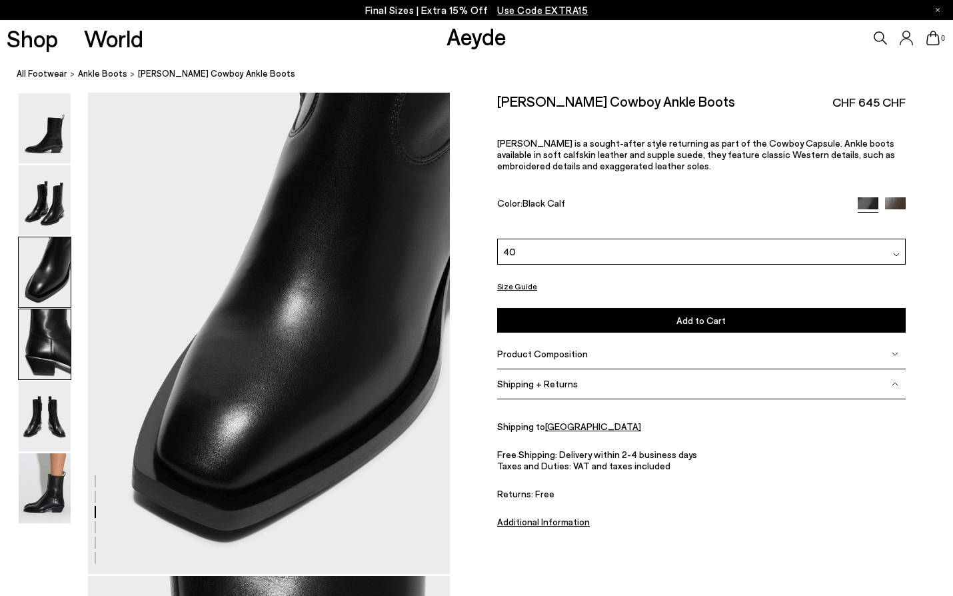
click at [57, 357] on img at bounding box center [45, 344] width 52 height 70
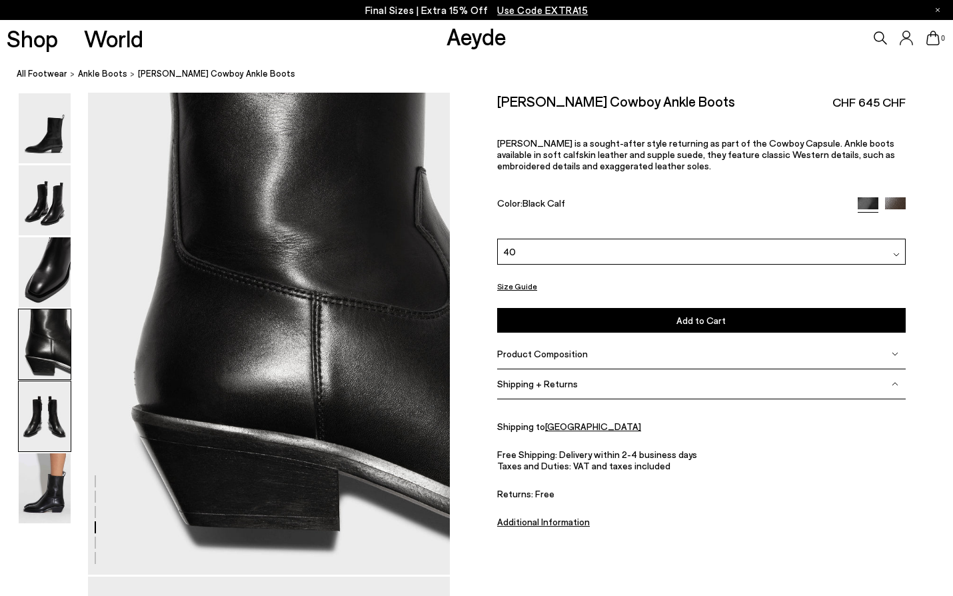
click at [53, 391] on img at bounding box center [45, 416] width 52 height 70
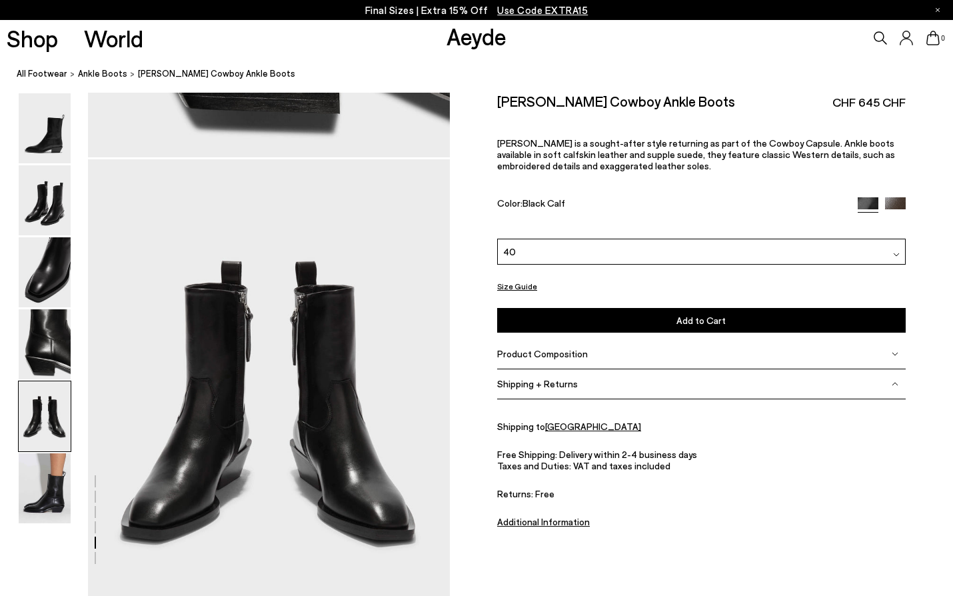
scroll to position [1937, 0]
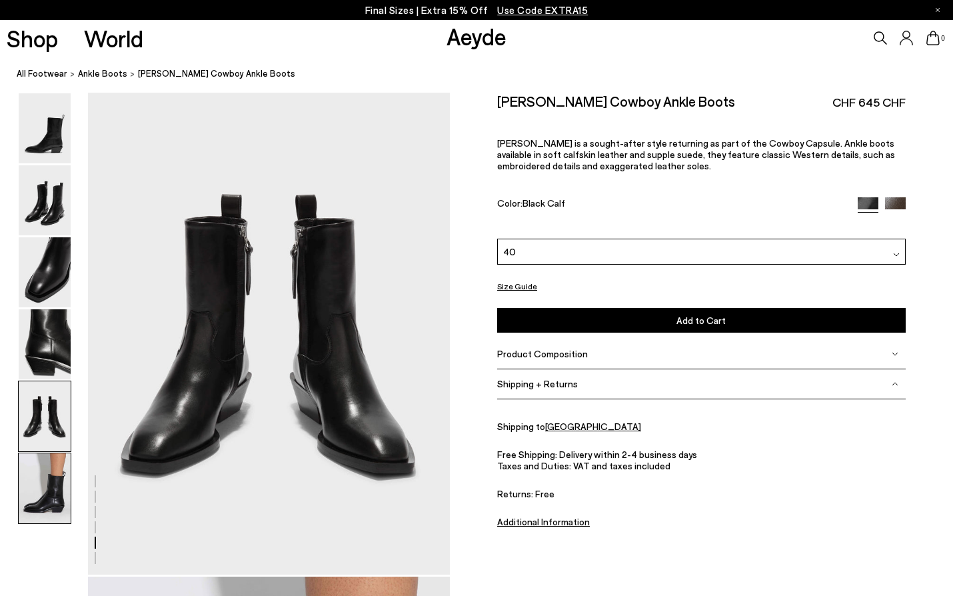
click at [37, 464] on img at bounding box center [45, 488] width 52 height 70
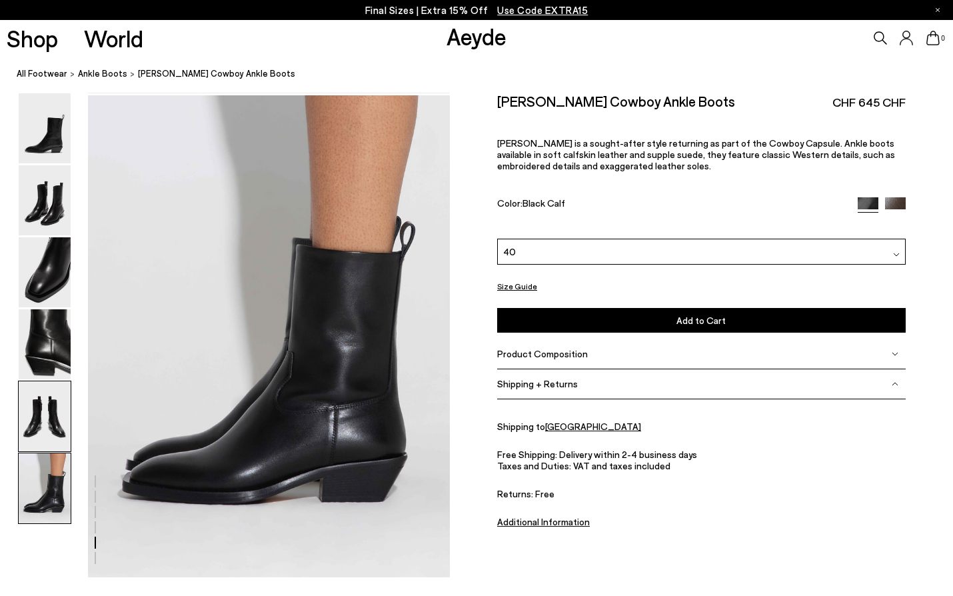
scroll to position [2513, 0]
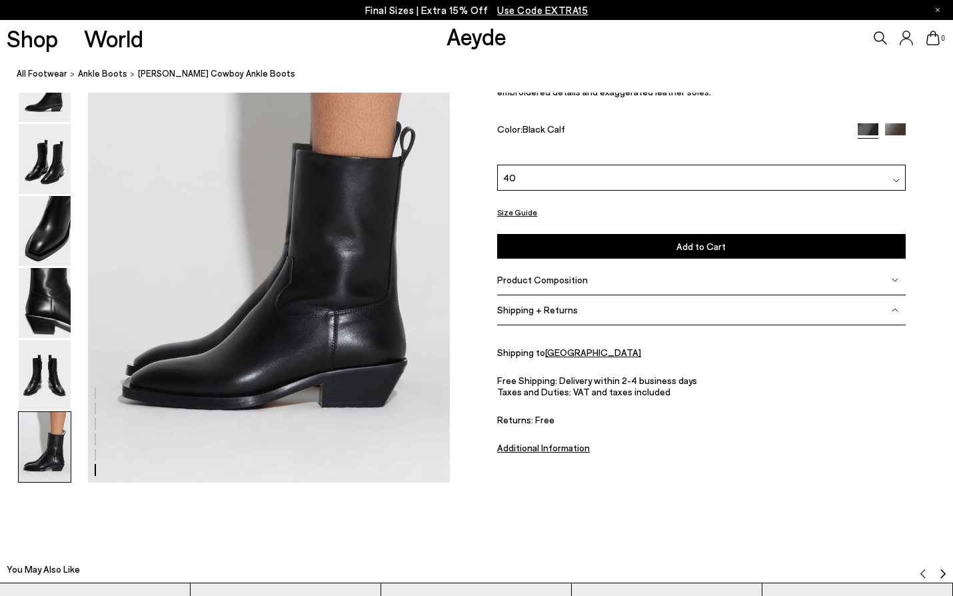
click at [589, 243] on button "Add to Cart Select a Size First" at bounding box center [701, 246] width 408 height 25
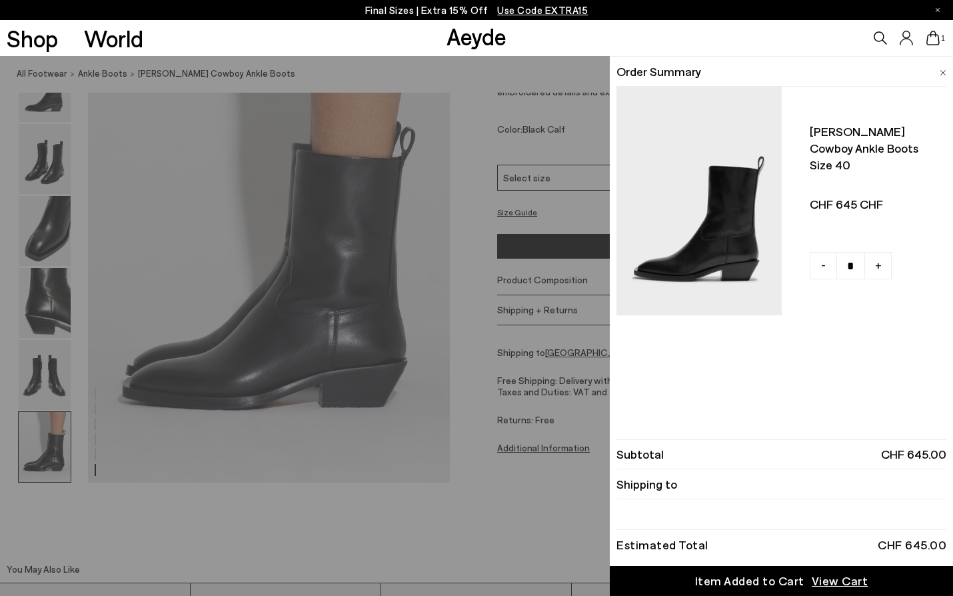
scroll to position [2531, 0]
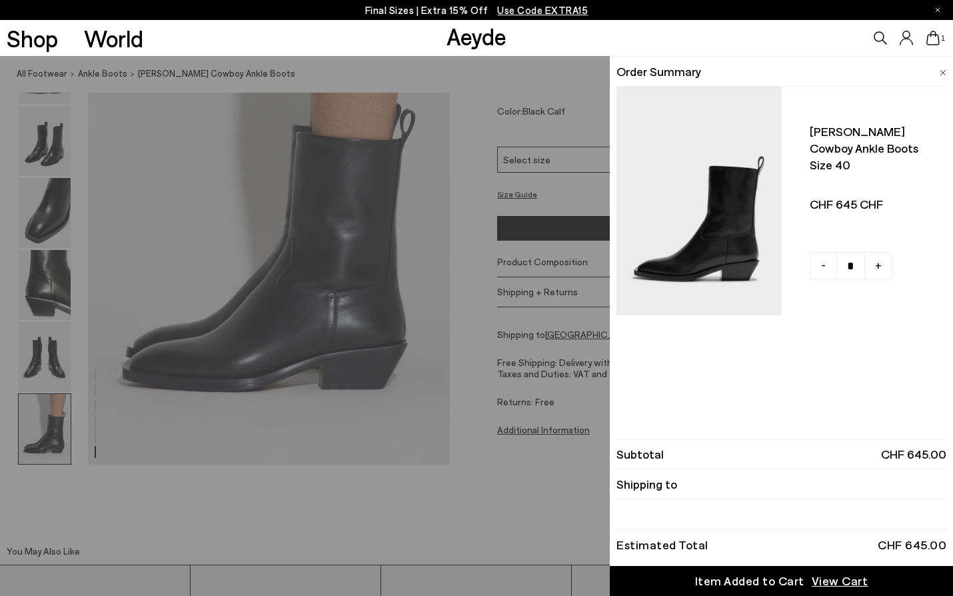
click at [833, 582] on span "View Cart" at bounding box center [840, 581] width 57 height 17
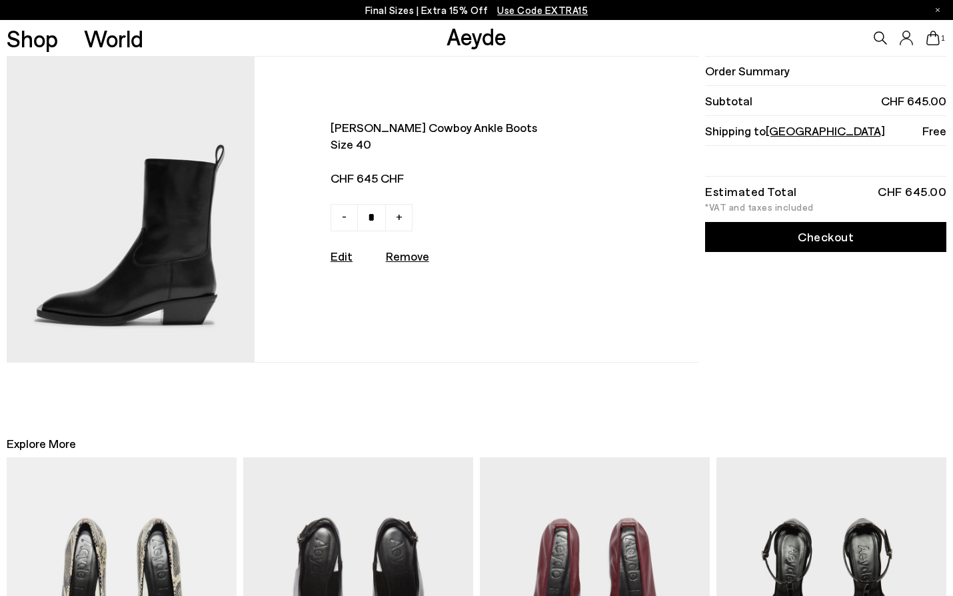
click at [805, 240] on link "Checkout" at bounding box center [825, 237] width 241 height 30
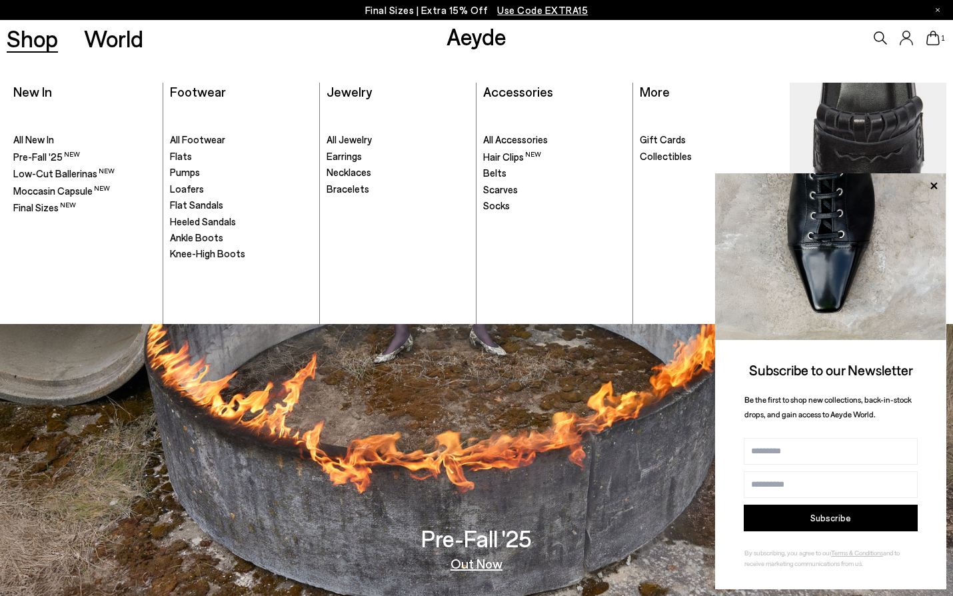
click at [51, 31] on link "Shop" at bounding box center [32, 38] width 51 height 23
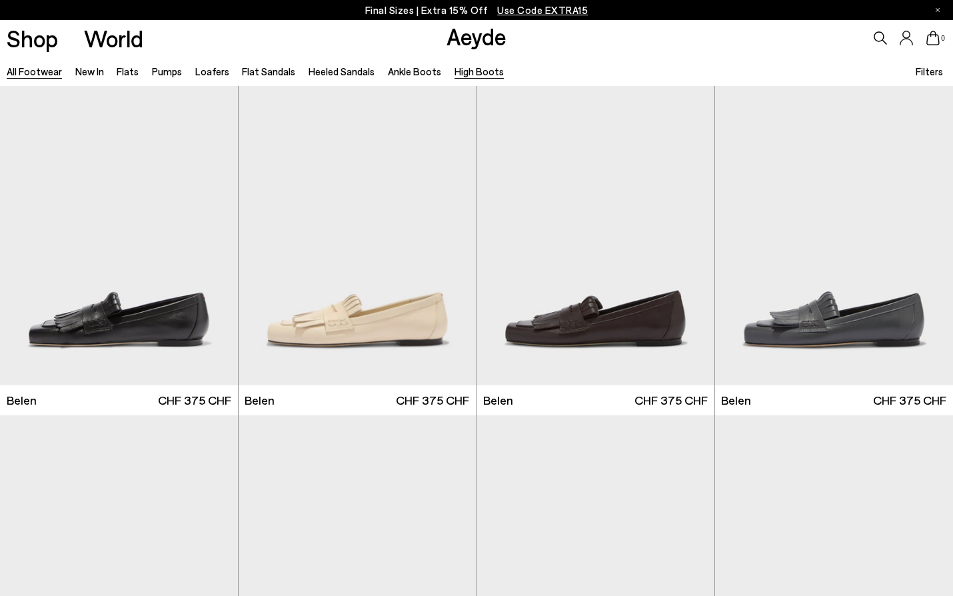
click at [457, 75] on link "High Boots" at bounding box center [479, 71] width 49 height 12
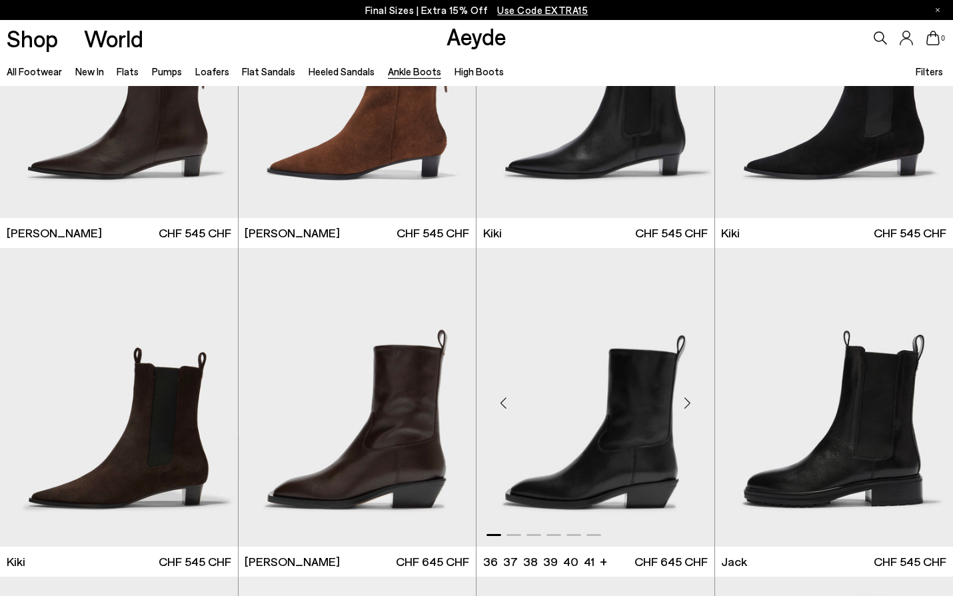
scroll to position [2052, 0]
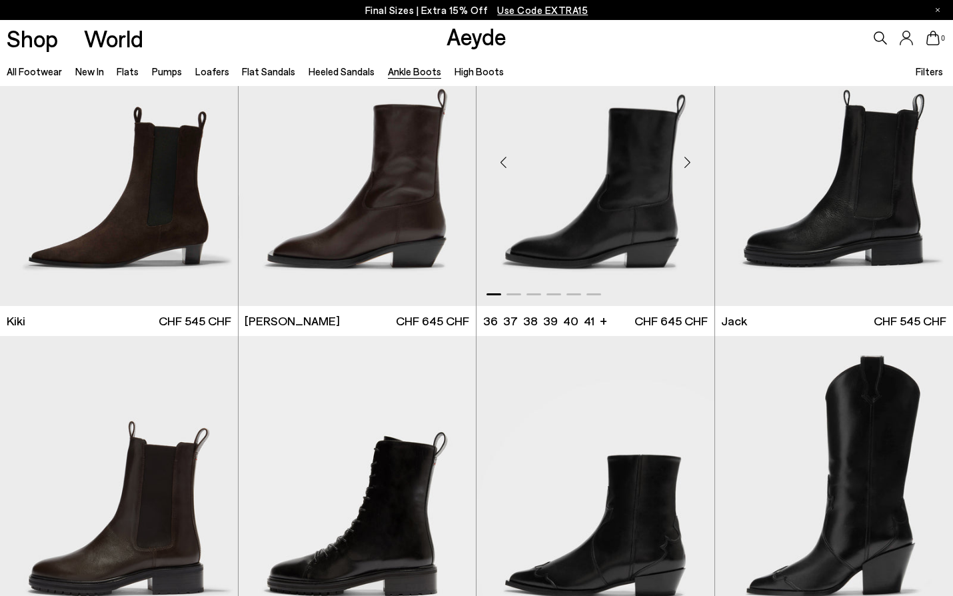
click at [598, 234] on img "1 / 6" at bounding box center [596, 156] width 238 height 299
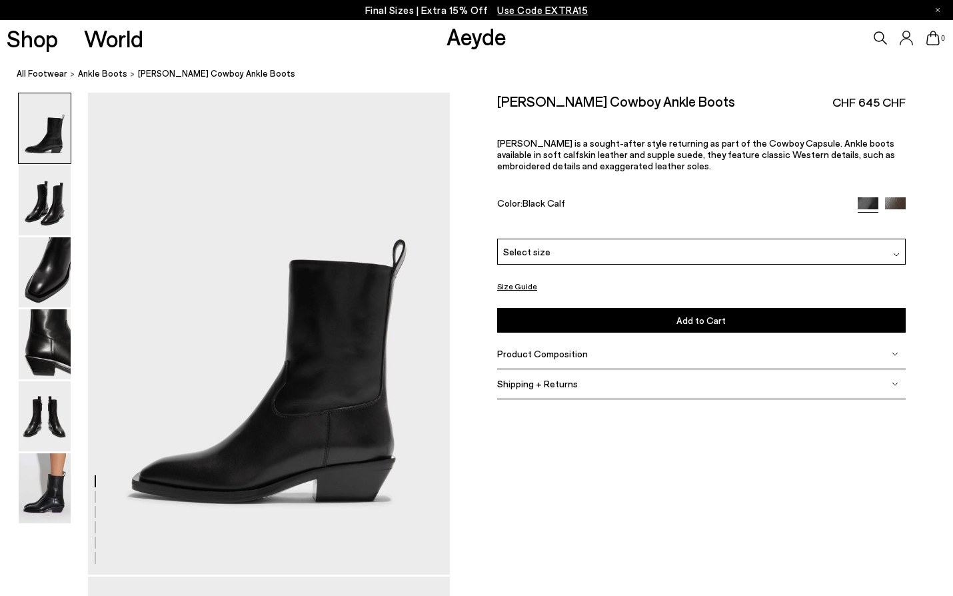
click at [528, 245] on span "Select size" at bounding box center [526, 252] width 47 height 14
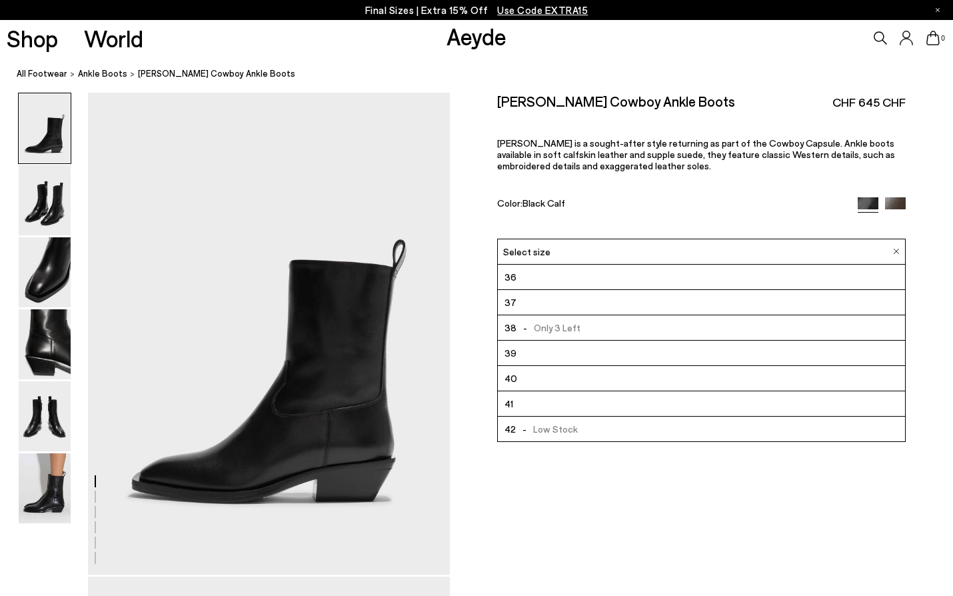
scroll to position [425, 0]
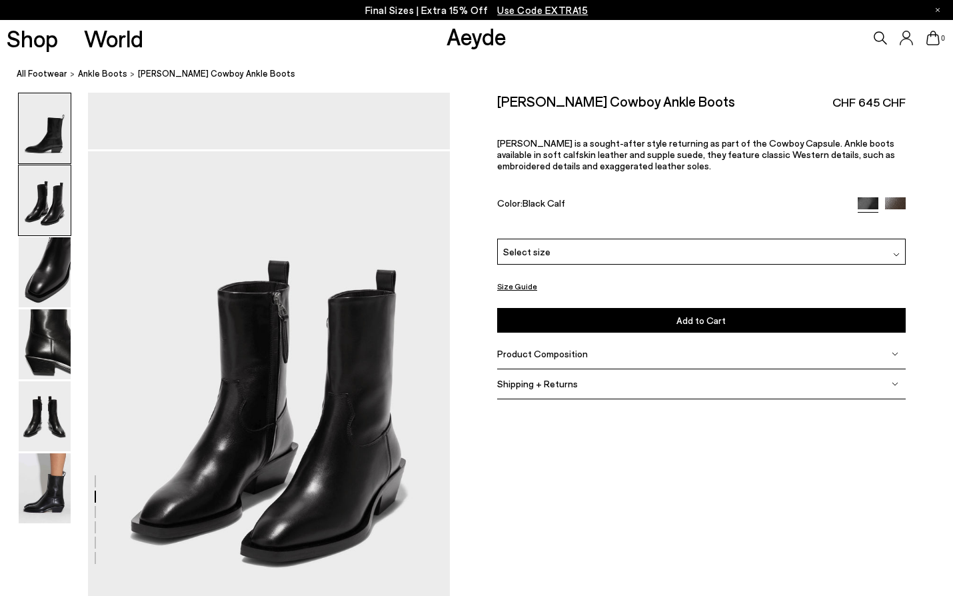
click at [25, 109] on img at bounding box center [45, 128] width 52 height 70
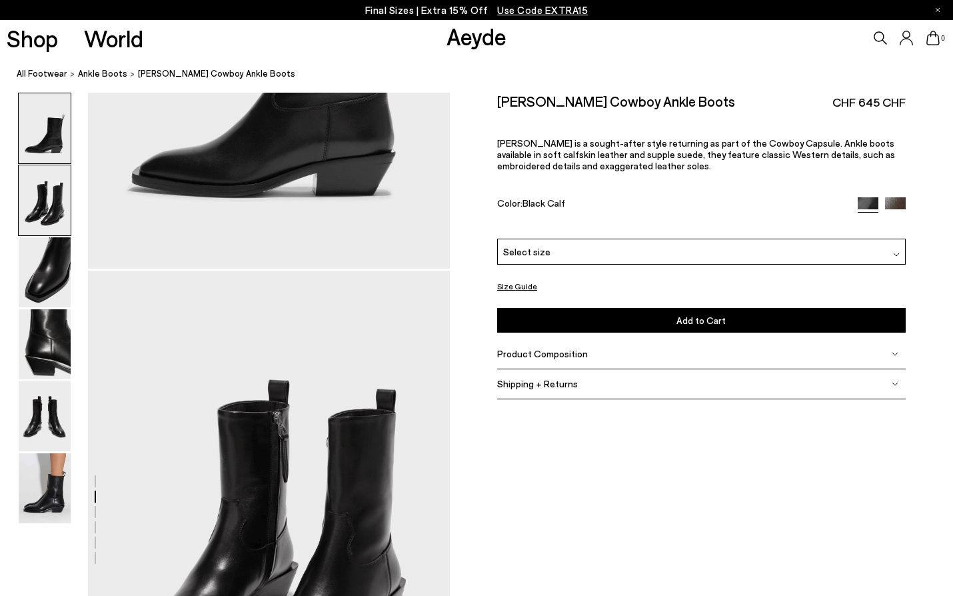
scroll to position [0, 0]
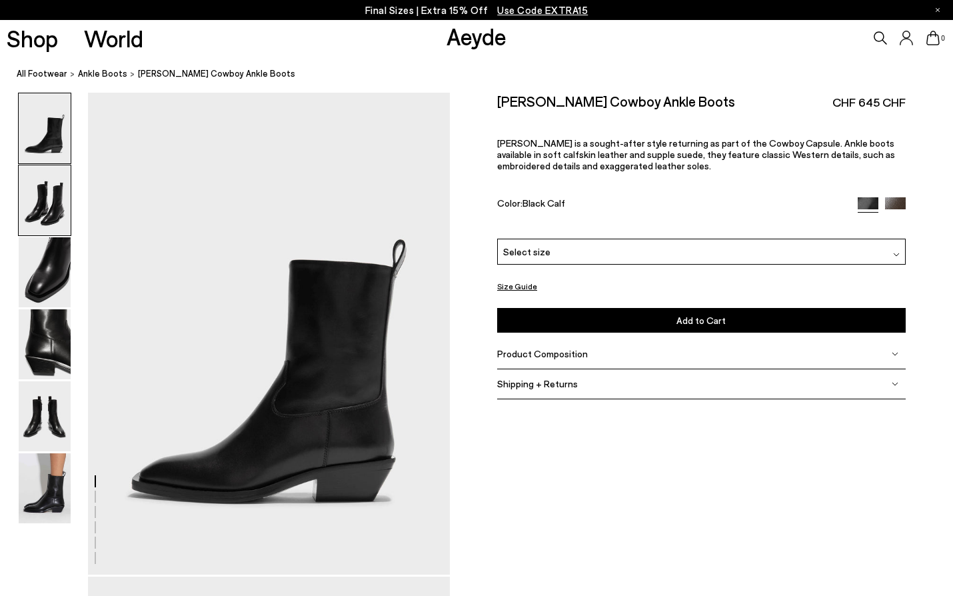
click at [65, 214] on img at bounding box center [45, 200] width 52 height 70
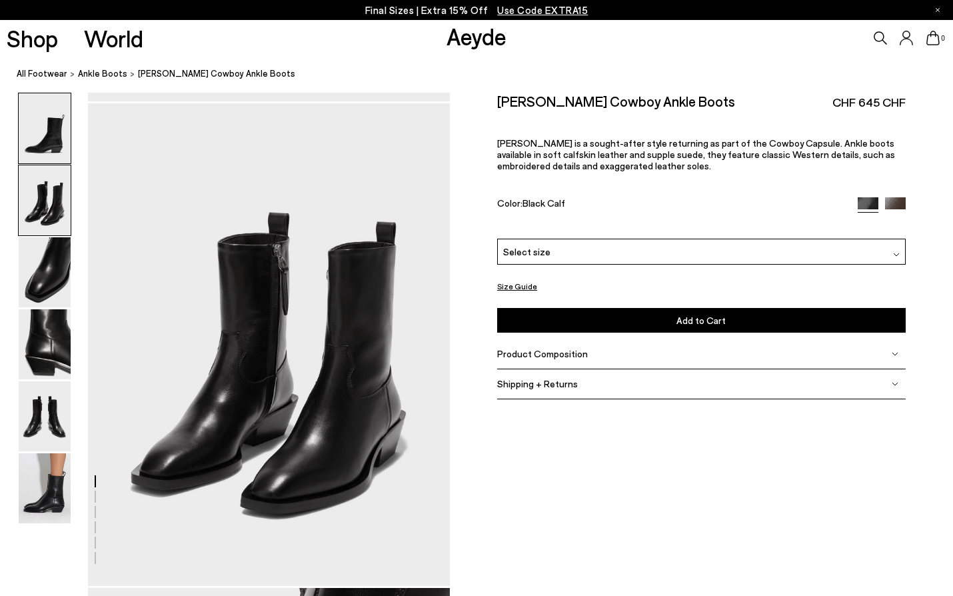
scroll to position [485, 0]
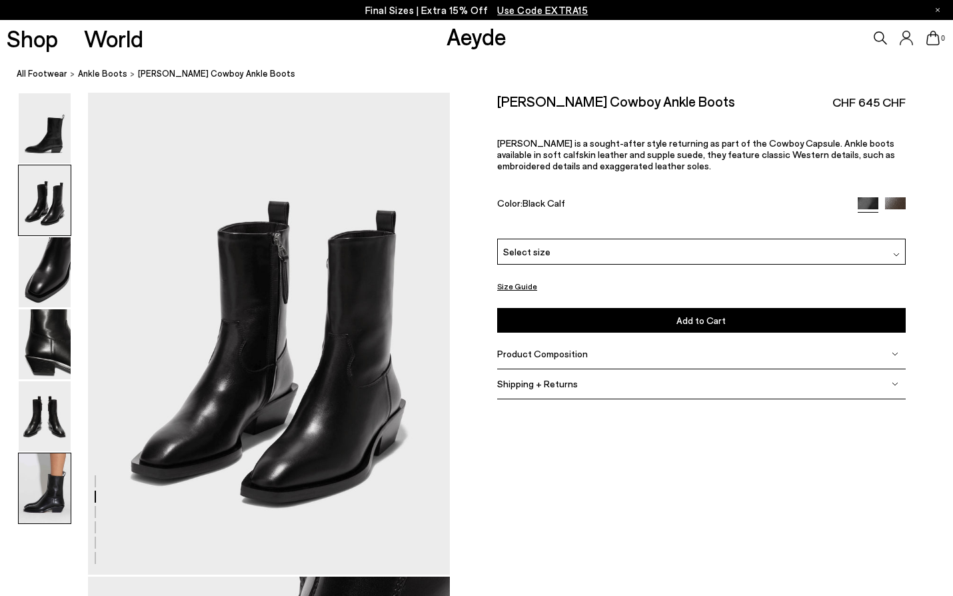
click at [54, 475] on img at bounding box center [45, 488] width 52 height 70
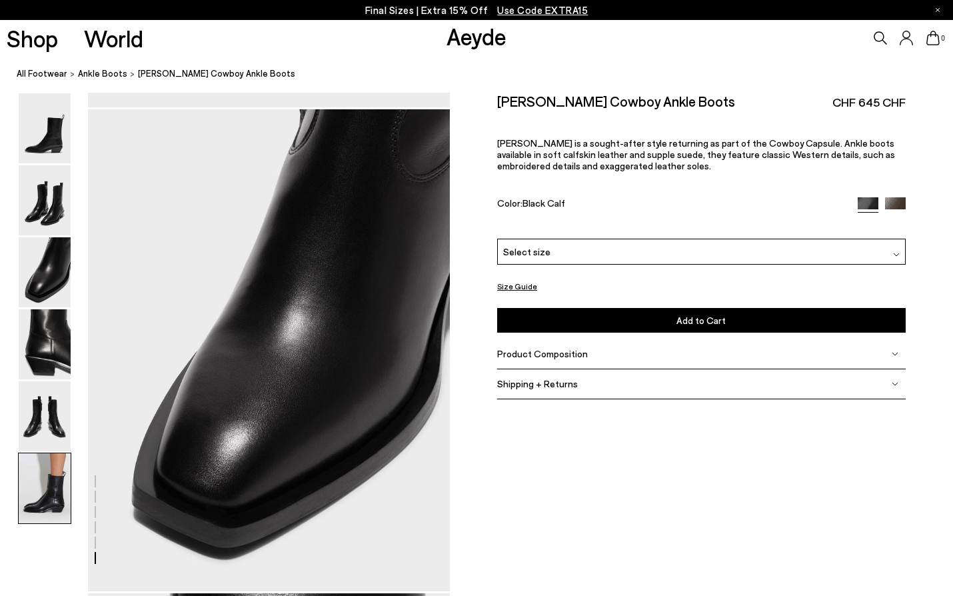
scroll to position [2513, 0]
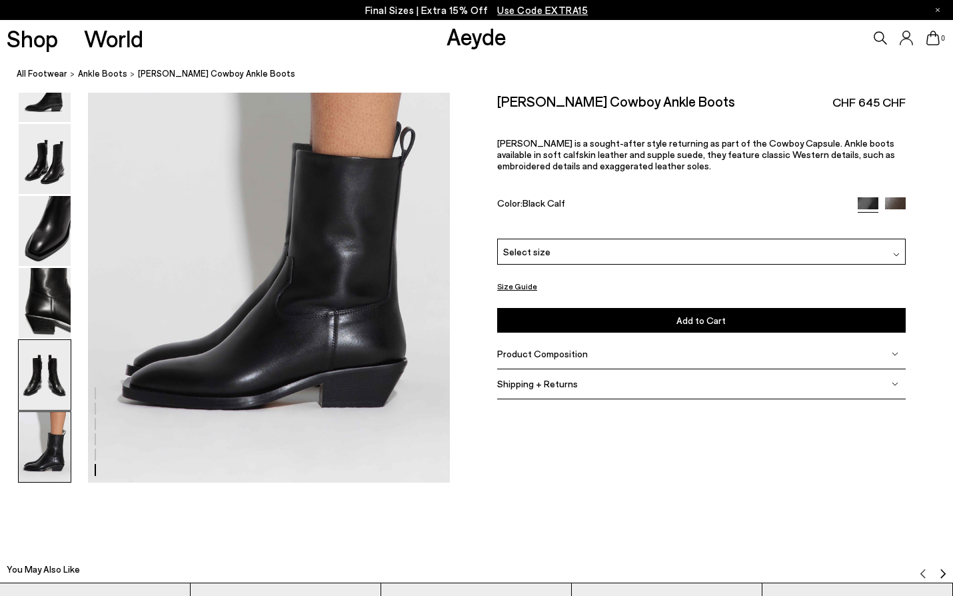
click at [51, 372] on img at bounding box center [45, 375] width 52 height 70
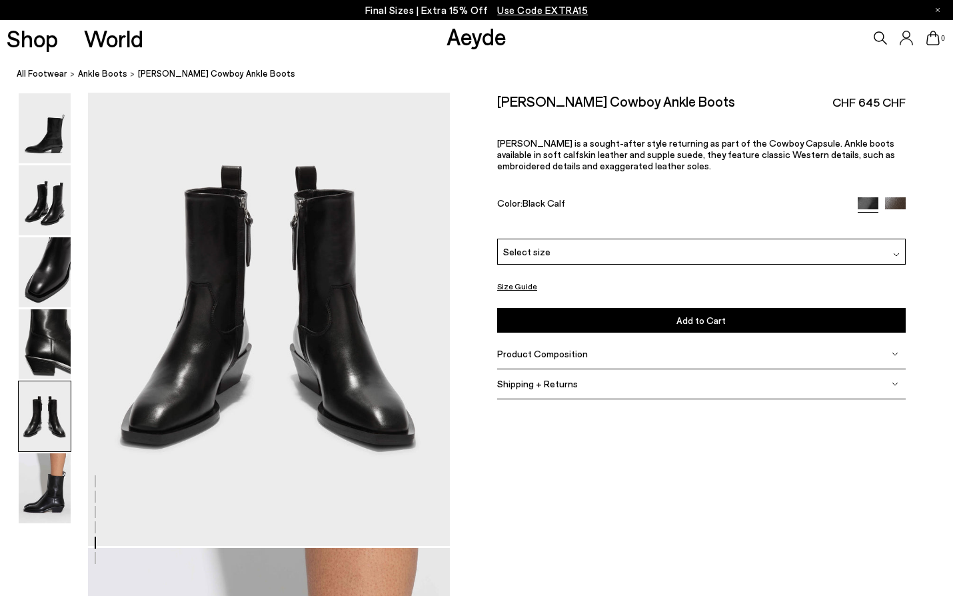
scroll to position [1937, 0]
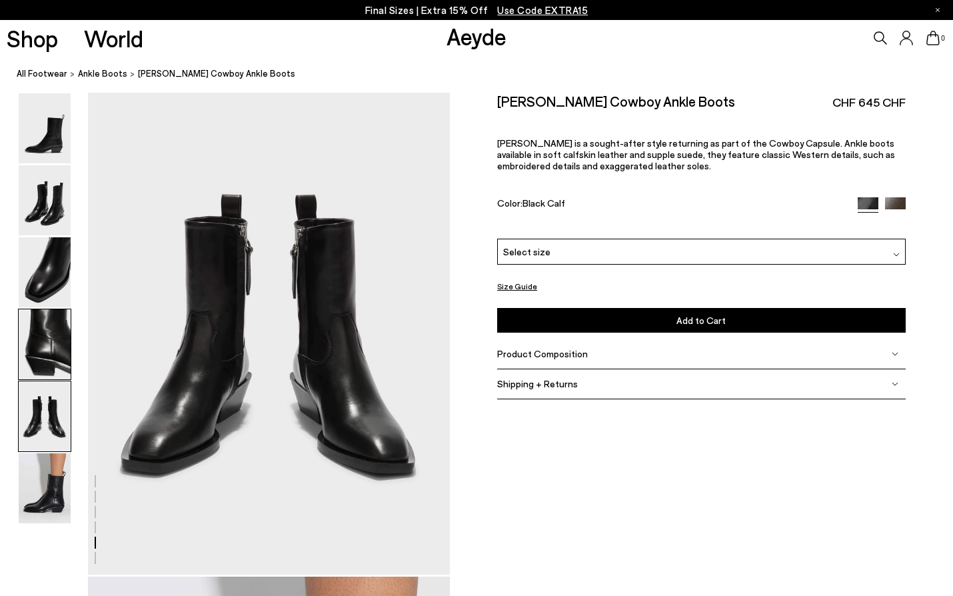
click at [55, 325] on img at bounding box center [45, 344] width 52 height 70
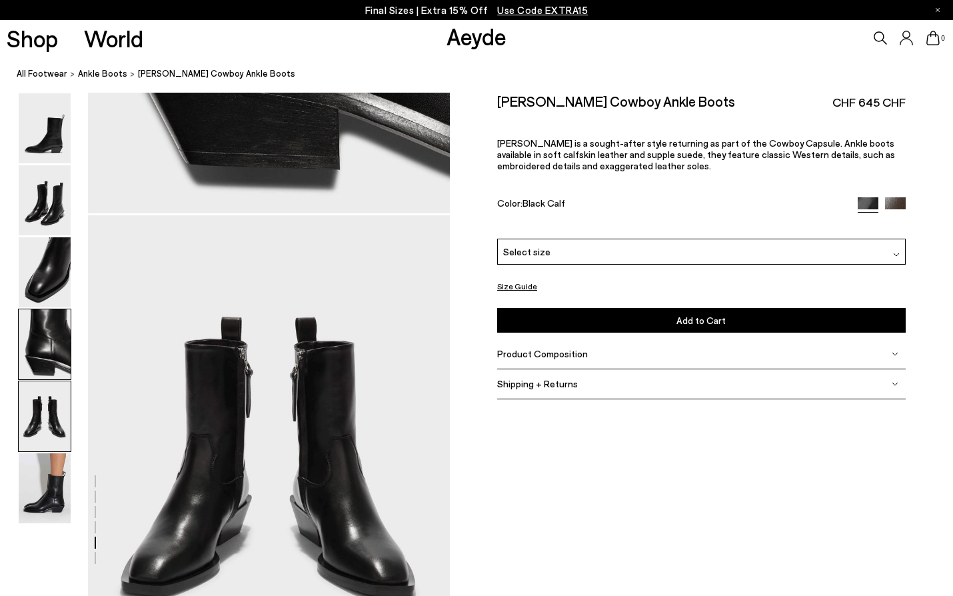
scroll to position [1453, 0]
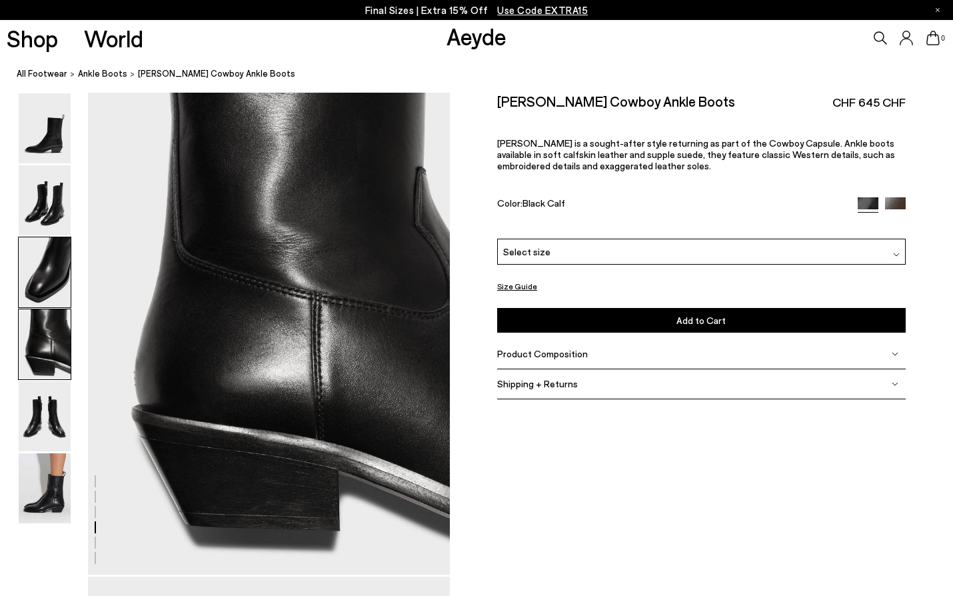
click at [61, 283] on img at bounding box center [45, 272] width 52 height 70
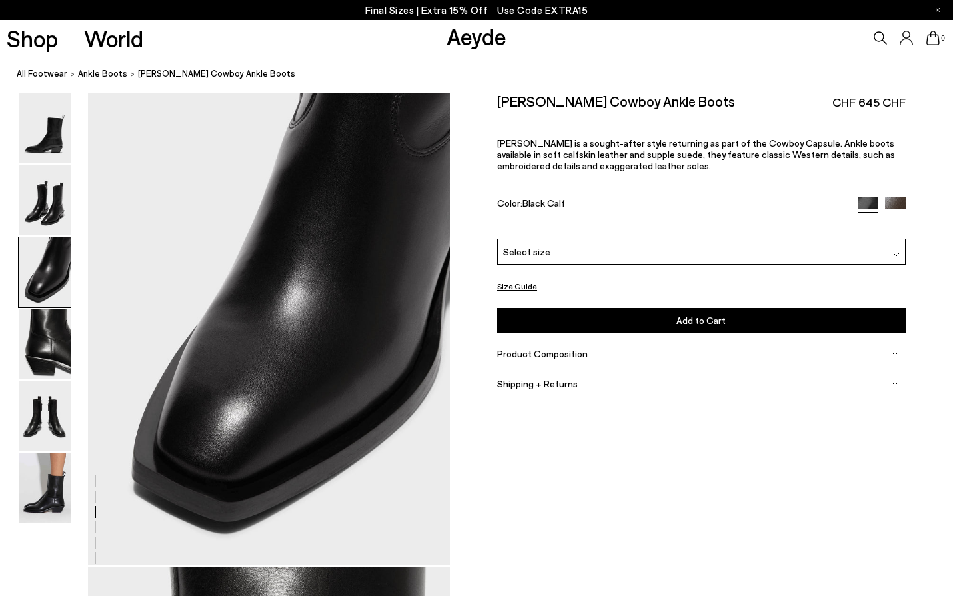
scroll to position [969, 0]
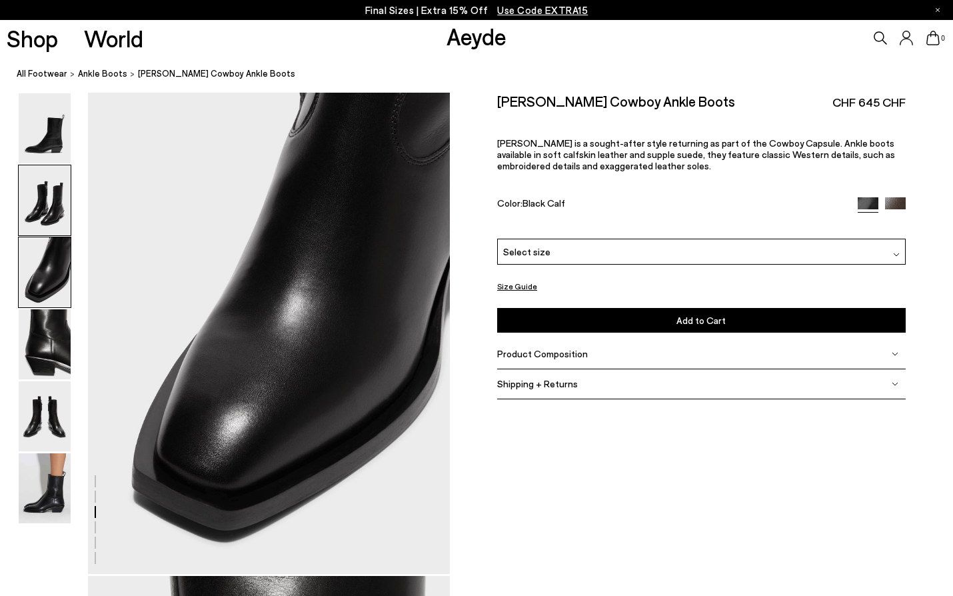
click at [51, 221] on img at bounding box center [45, 200] width 52 height 70
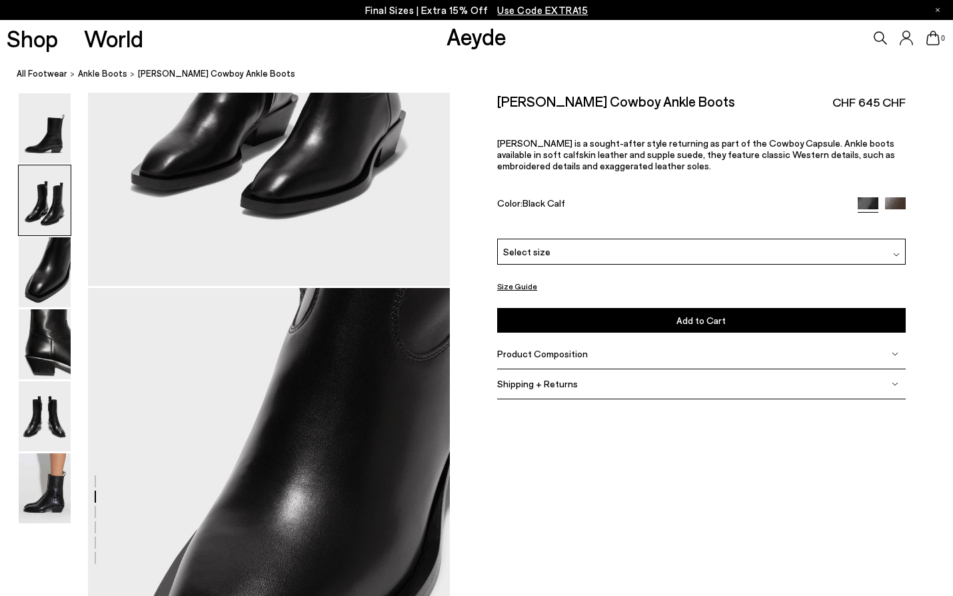
scroll to position [485, 0]
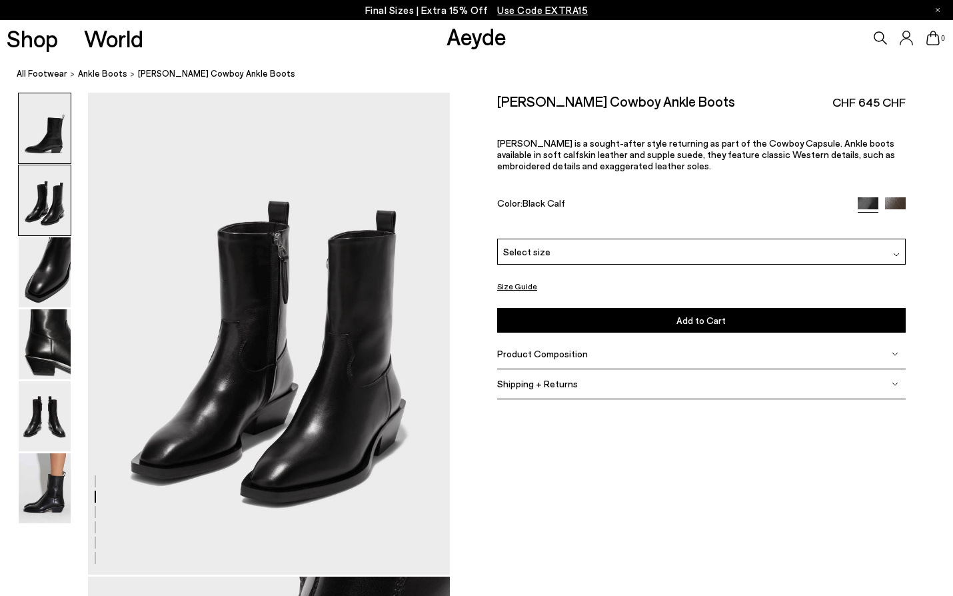
click at [56, 148] on img at bounding box center [45, 128] width 52 height 70
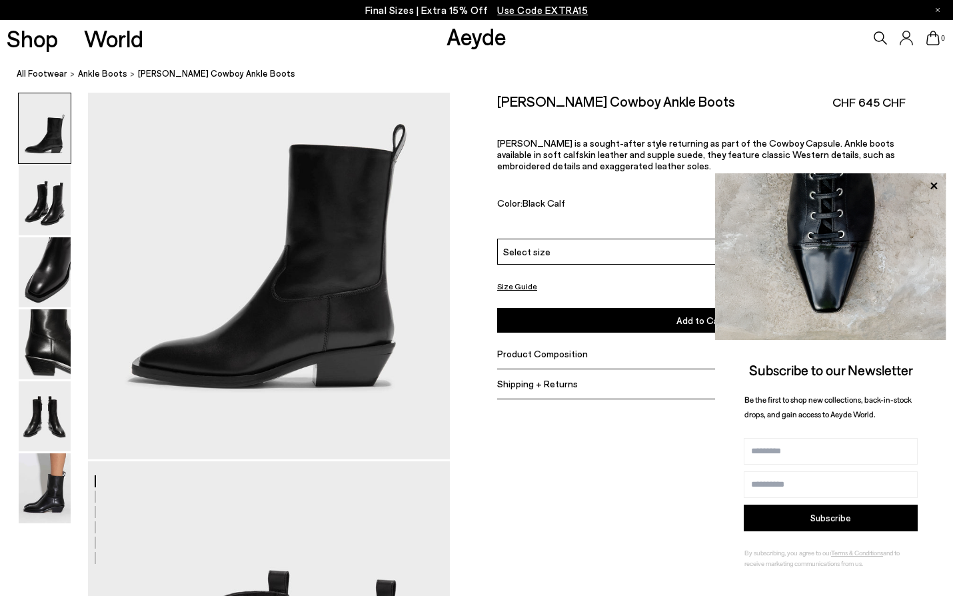
scroll to position [753, 0]
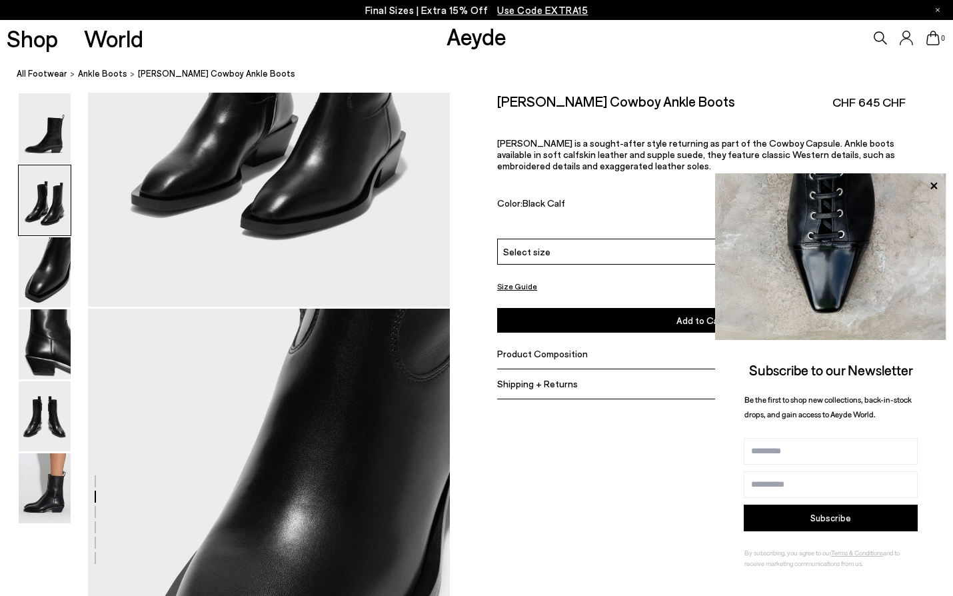
click at [570, 378] on span "Shipping + Returns" at bounding box center [537, 383] width 81 height 11
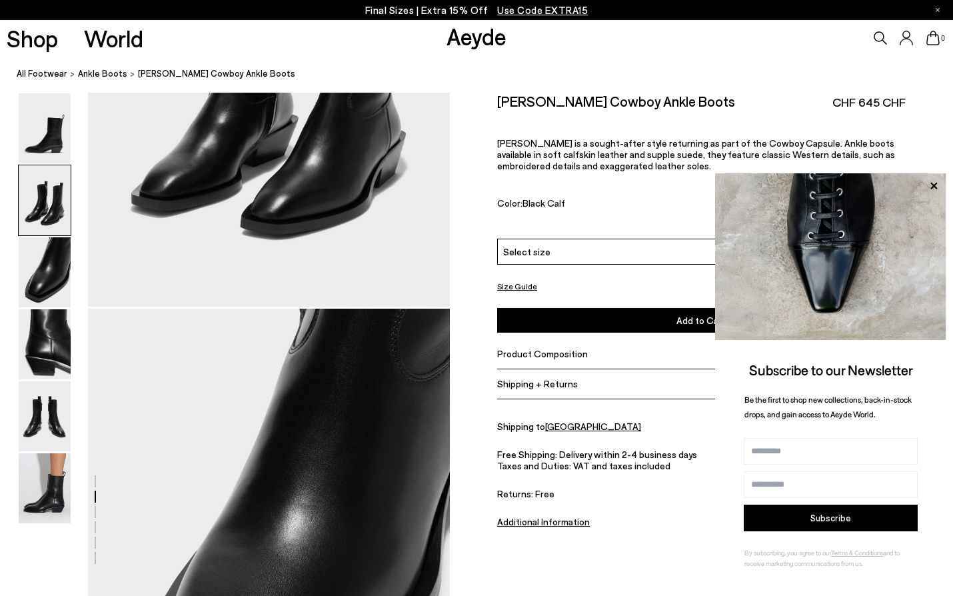
click at [546, 516] on u "Additional Information" at bounding box center [543, 521] width 93 height 11
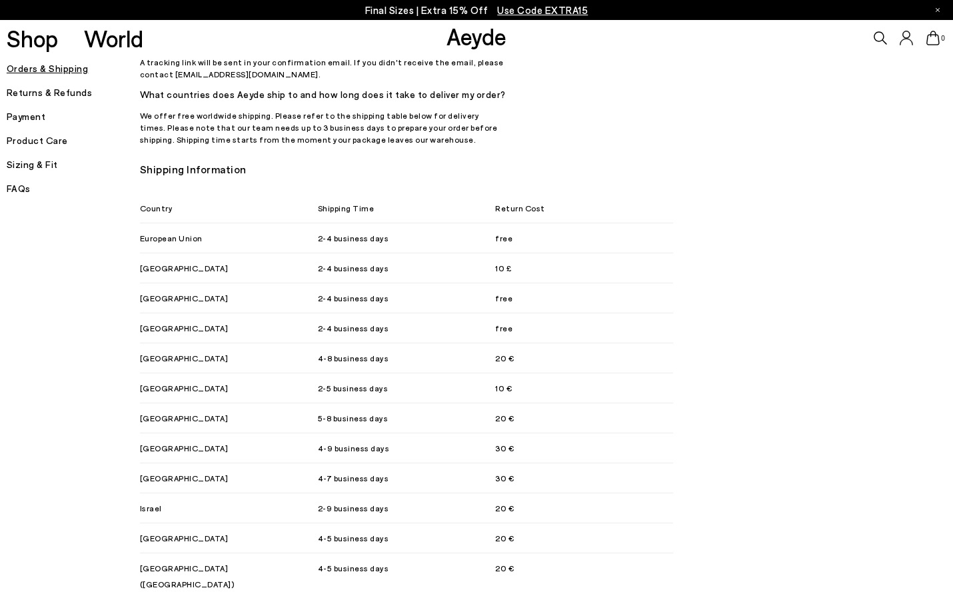
scroll to position [772, 0]
